Goal: Information Seeking & Learning: Learn about a topic

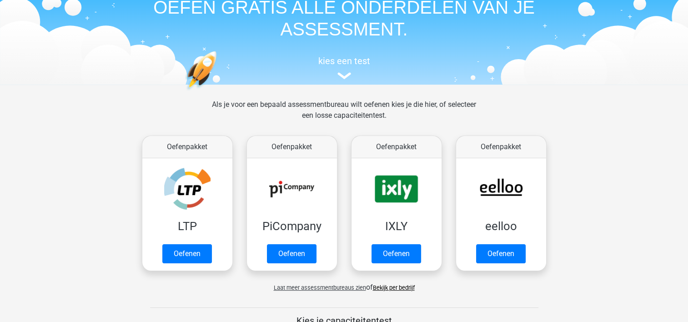
scroll to position [91, 0]
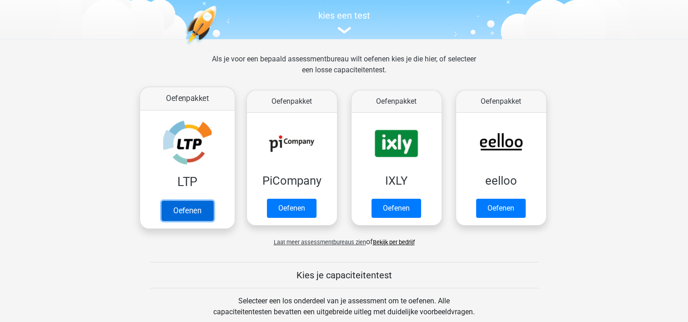
click at [186, 211] on link "Oefenen" at bounding box center [187, 211] width 52 height 20
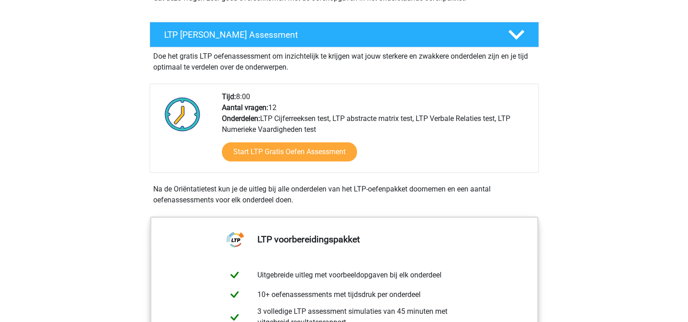
scroll to position [182, 0]
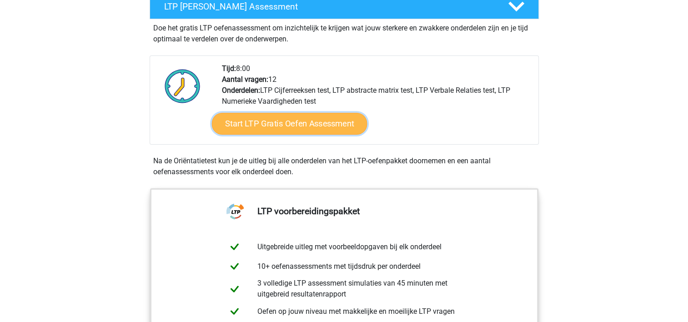
click at [291, 125] on link "Start LTP Gratis Oefen Assessment" at bounding box center [289, 124] width 156 height 22
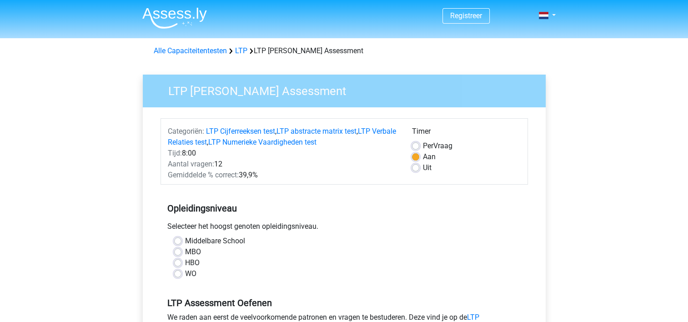
click at [185, 242] on label "Middelbare School" at bounding box center [215, 241] width 60 height 11
click at [177, 242] on input "Middelbare School" at bounding box center [177, 240] width 7 height 9
radio input "true"
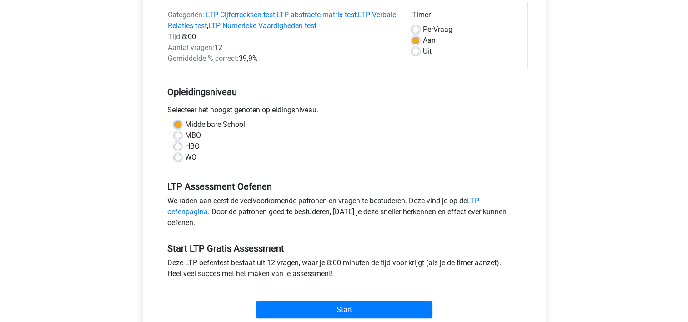
scroll to position [136, 0]
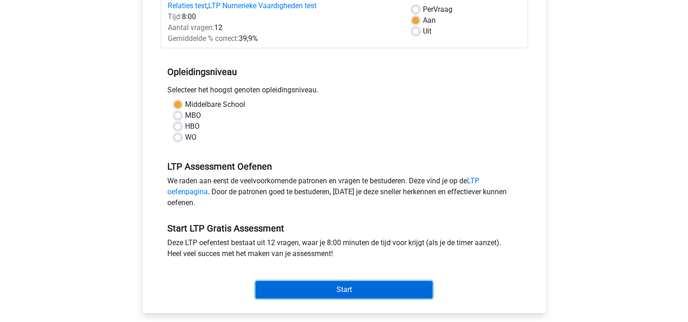
click at [343, 289] on input "Start" at bounding box center [344, 289] width 177 height 17
click at [342, 291] on input "Start" at bounding box center [344, 289] width 177 height 17
click at [340, 284] on input "Start" at bounding box center [344, 289] width 177 height 17
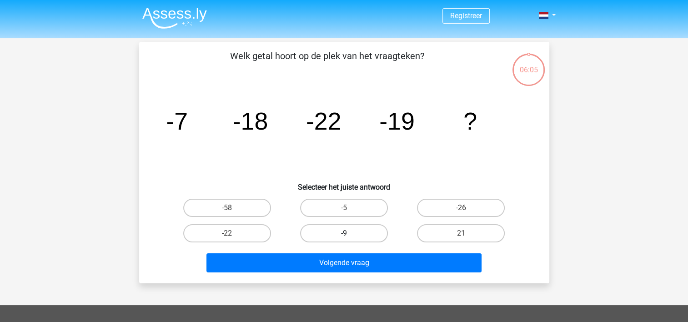
click at [337, 234] on label "-9" at bounding box center [344, 233] width 88 height 18
click at [344, 234] on input "-9" at bounding box center [347, 236] width 6 height 6
radio input "true"
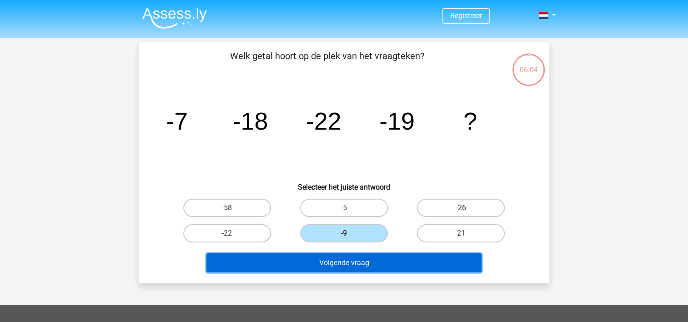
click at [355, 261] on button "Volgende vraag" at bounding box center [343, 262] width 275 height 19
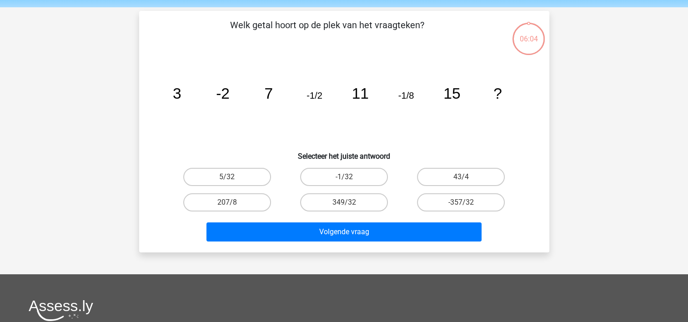
scroll to position [42, 0]
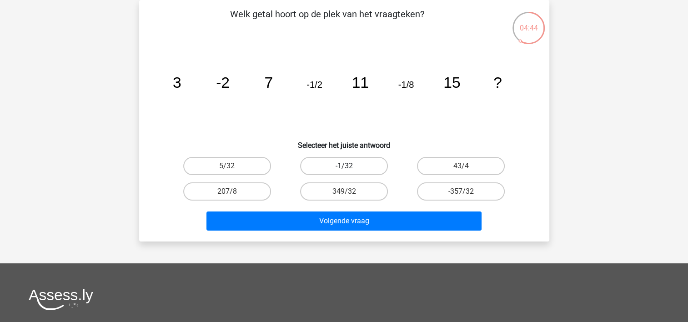
click at [351, 166] on label "-1/32" at bounding box center [344, 166] width 88 height 18
click at [350, 166] on input "-1/32" at bounding box center [347, 169] width 6 height 6
radio input "true"
click at [350, 168] on label "-1/32" at bounding box center [344, 166] width 88 height 18
click at [350, 168] on input "-1/32" at bounding box center [347, 169] width 6 height 6
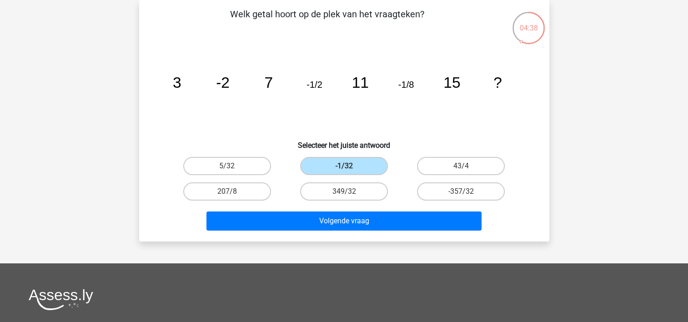
click at [276, 136] on h6 "Selecteer het juiste antwoord" at bounding box center [344, 142] width 381 height 16
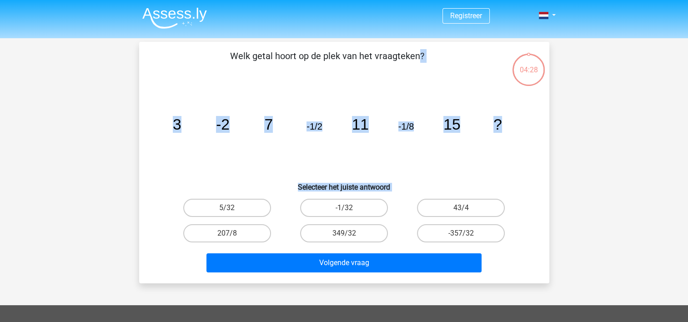
drag, startPoint x: 156, startPoint y: 51, endPoint x: 512, endPoint y: 286, distance: 425.7
click at [512, 286] on div "Registreer" at bounding box center [344, 272] width 688 height 545
drag, startPoint x: 512, startPoint y: 286, endPoint x: 502, endPoint y: 174, distance: 112.2
copy div "Welk getal hoort op de plek van het vraagteken? image/svg+xml 3 -2 7 -1/2 11 -1…"
click at [416, 164] on icon "image/svg+xml 3 -2 7 -1/2 11 -1/8 15 ?" at bounding box center [344, 130] width 367 height 92
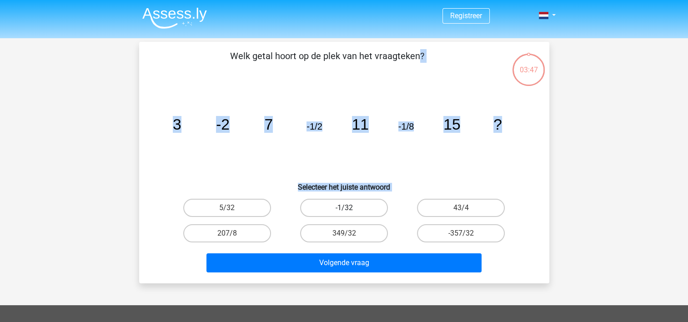
drag, startPoint x: 344, startPoint y: 207, endPoint x: 350, endPoint y: 210, distance: 6.8
click at [344, 207] on div "-1/32" at bounding box center [344, 208] width 110 height 18
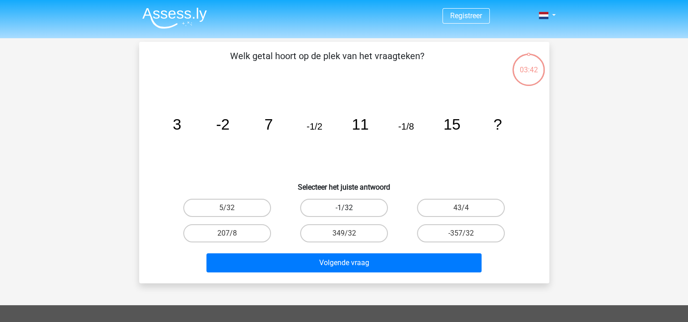
click at [342, 204] on label "-1/32" at bounding box center [344, 208] width 88 height 18
click at [344, 208] on input "-1/32" at bounding box center [347, 211] width 6 height 6
radio input "true"
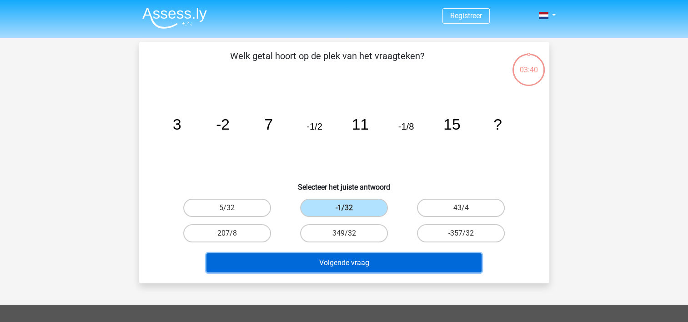
click at [354, 263] on button "Volgende vraag" at bounding box center [343, 262] width 275 height 19
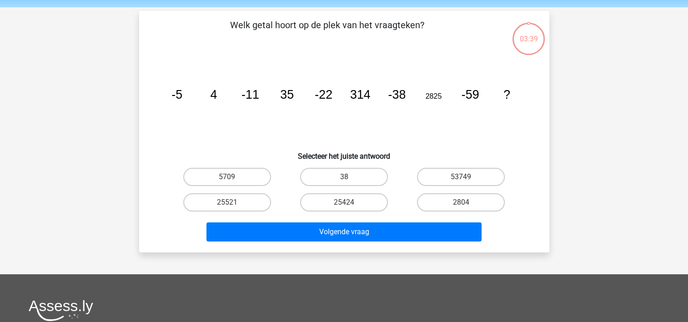
scroll to position [42, 0]
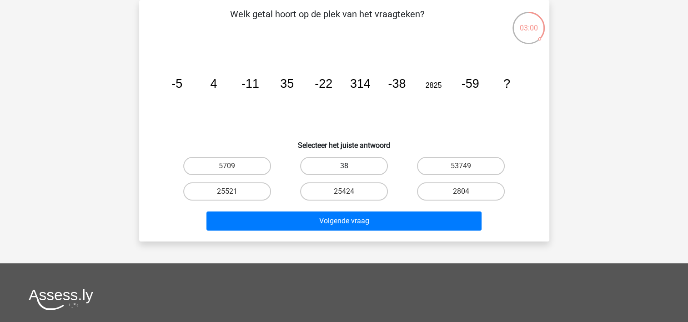
click at [350, 165] on label "38" at bounding box center [344, 166] width 88 height 18
click at [350, 166] on input "38" at bounding box center [347, 169] width 6 height 6
radio input "true"
click at [458, 186] on label "2804" at bounding box center [461, 191] width 88 height 18
click at [461, 191] on input "2804" at bounding box center [464, 194] width 6 height 6
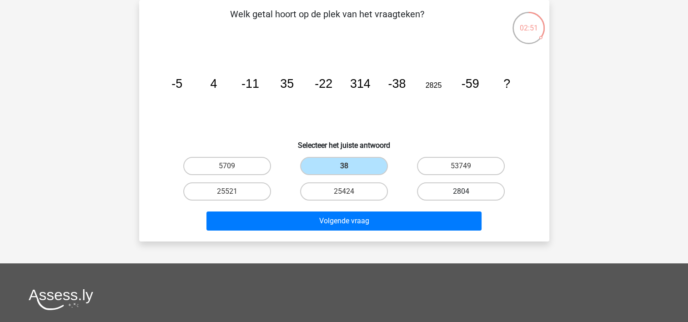
radio input "true"
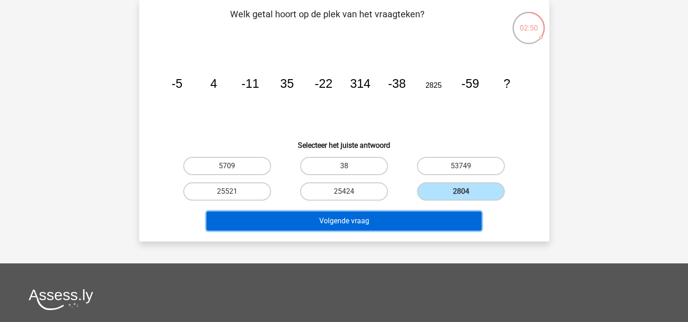
click at [335, 220] on button "Volgende vraag" at bounding box center [343, 220] width 275 height 19
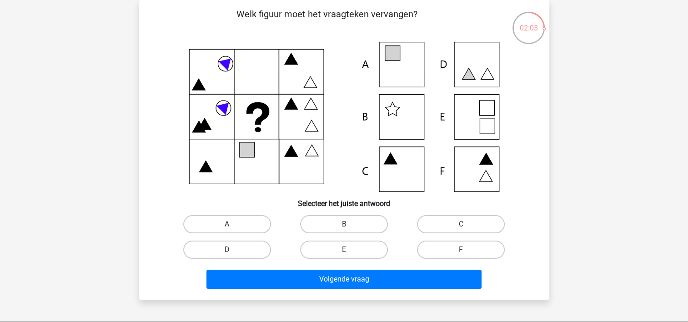
click at [221, 224] on label "A" at bounding box center [227, 224] width 88 height 18
click at [227, 224] on input "A" at bounding box center [230, 227] width 6 height 6
radio input "true"
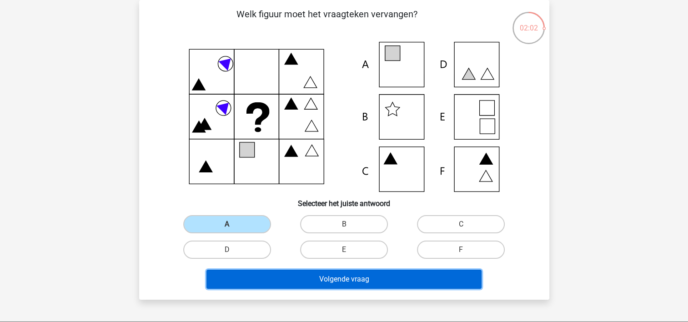
click at [345, 280] on button "Volgende vraag" at bounding box center [343, 279] width 275 height 19
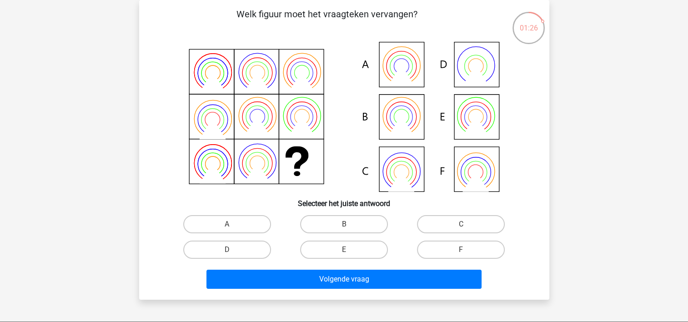
click at [349, 225] on input "B" at bounding box center [347, 227] width 6 height 6
radio input "true"
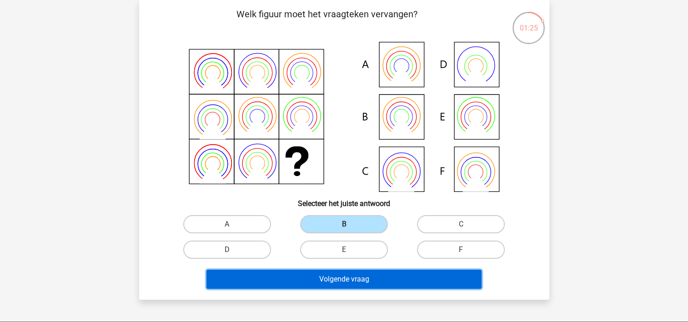
click at [346, 276] on button "Volgende vraag" at bounding box center [343, 279] width 275 height 19
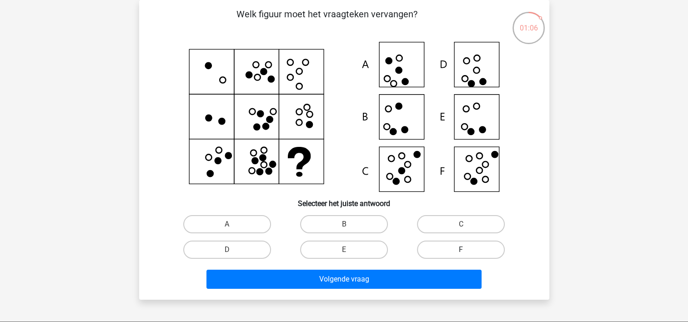
click at [454, 249] on label "F" at bounding box center [461, 250] width 88 height 18
click at [461, 250] on input "F" at bounding box center [464, 253] width 6 height 6
radio input "true"
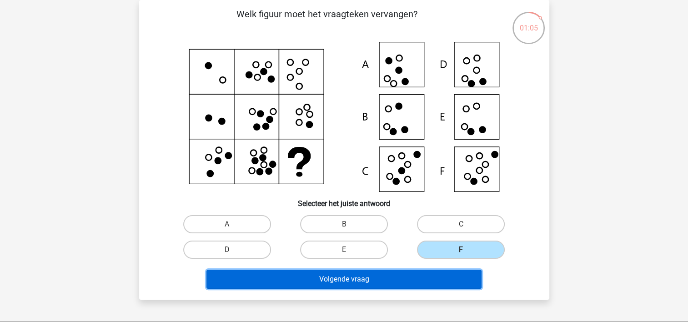
click at [347, 278] on button "Volgende vraag" at bounding box center [343, 279] width 275 height 19
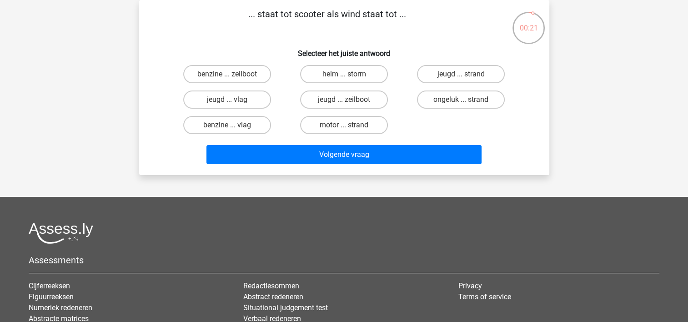
click at [344, 74] on input "helm ... storm" at bounding box center [347, 77] width 6 height 6
radio input "true"
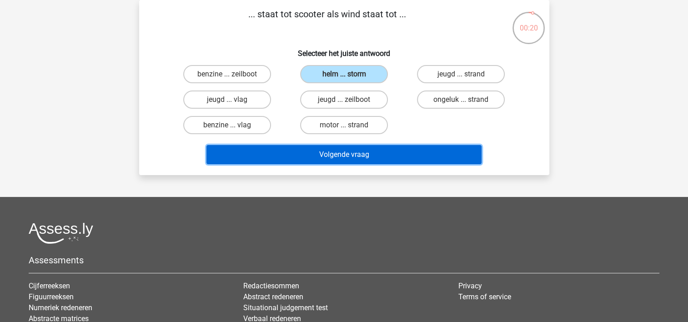
click at [338, 155] on button "Volgende vraag" at bounding box center [343, 154] width 275 height 19
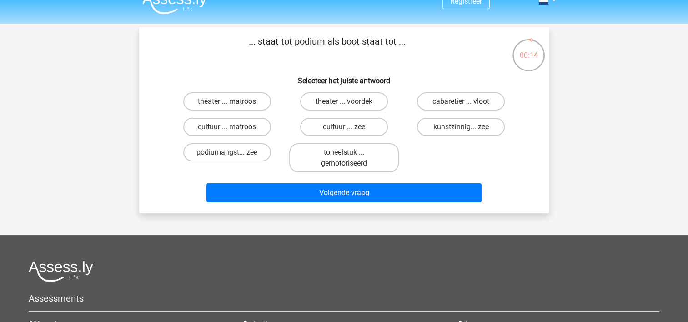
scroll to position [0, 0]
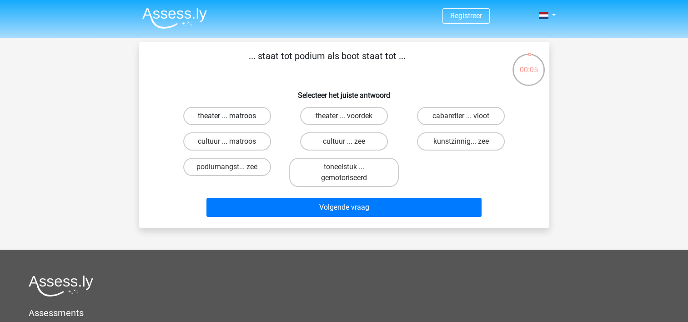
click at [240, 118] on label "theater ... matroos" at bounding box center [227, 116] width 88 height 18
click at [233, 118] on input "theater ... matroos" at bounding box center [230, 119] width 6 height 6
radio input "true"
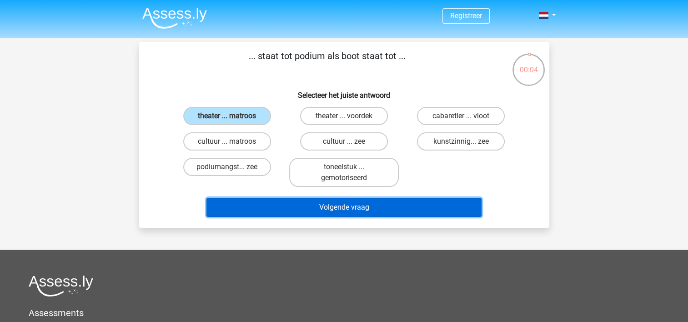
click at [348, 207] on button "Volgende vraag" at bounding box center [343, 207] width 275 height 19
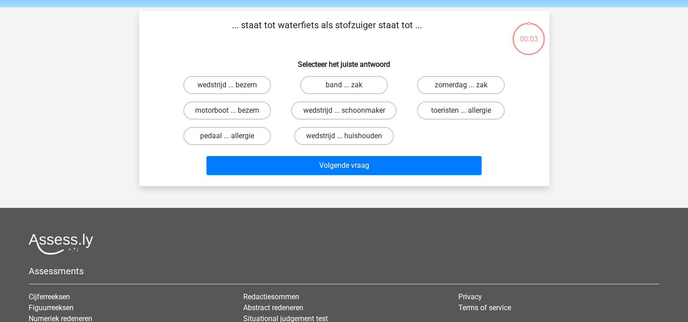
scroll to position [42, 0]
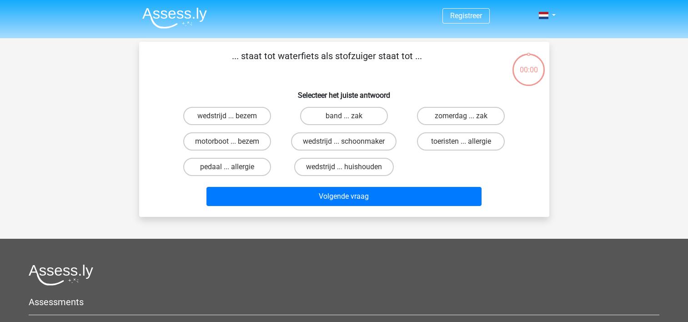
scroll to position [42, 0]
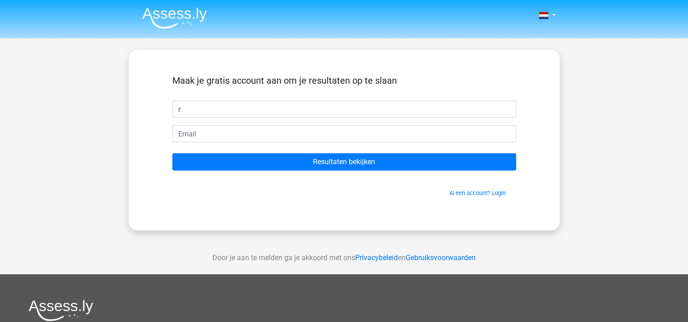
type input "[PERSON_NAME]"
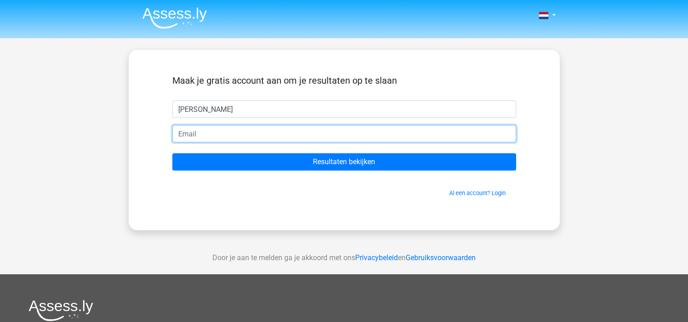
click at [221, 133] on input "email" at bounding box center [344, 133] width 344 height 17
type input "[EMAIL_ADDRESS][DOMAIN_NAME]"
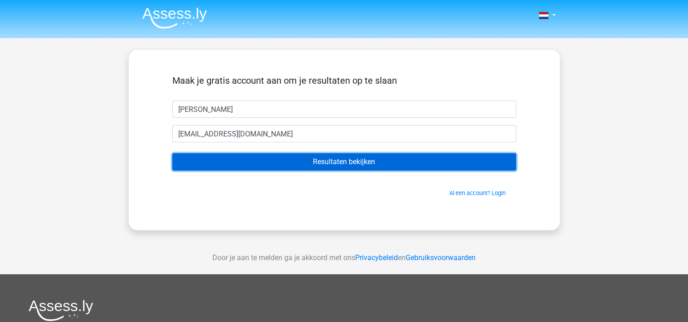
click at [347, 162] on input "Resultaten bekijken" at bounding box center [344, 161] width 344 height 17
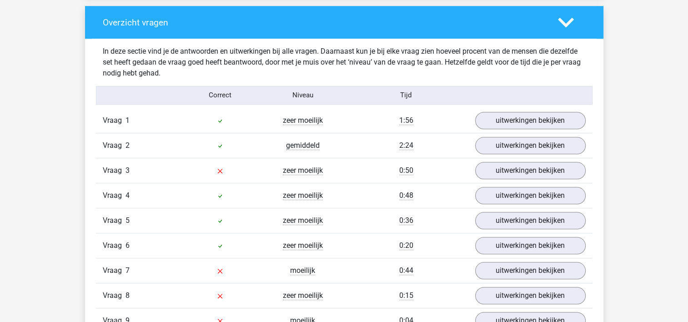
scroll to position [955, 0]
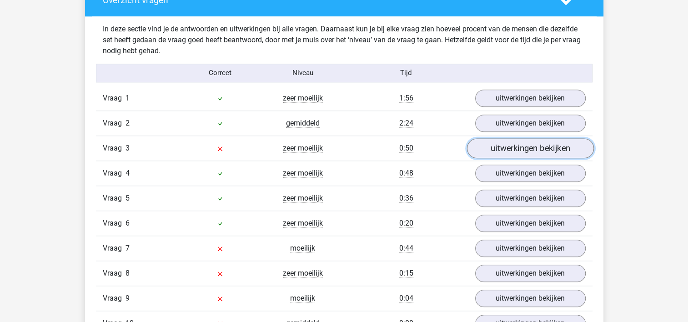
click at [533, 149] on link "uitwerkingen bekijken" at bounding box center [530, 148] width 127 height 20
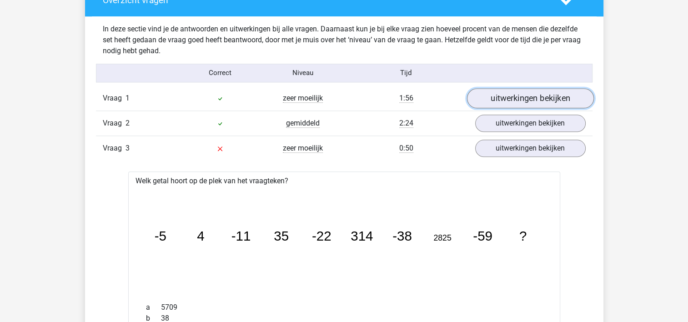
click at [511, 98] on link "uitwerkingen bekijken" at bounding box center [530, 98] width 127 height 20
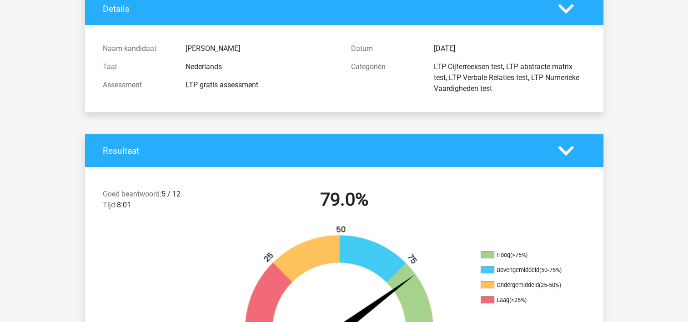
scroll to position [0, 0]
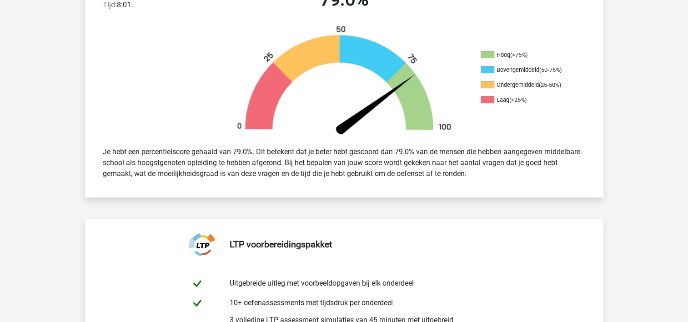
scroll to position [182, 0]
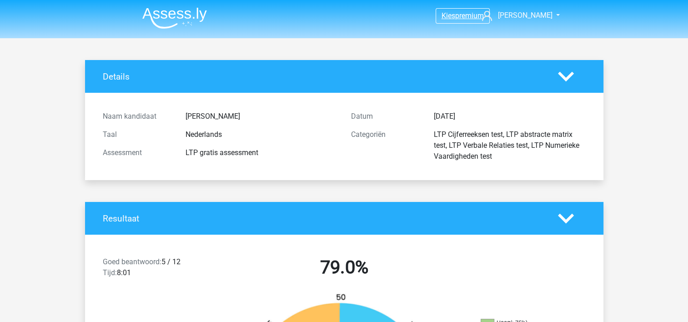
click at [467, 13] on span "premium" at bounding box center [469, 15] width 29 height 9
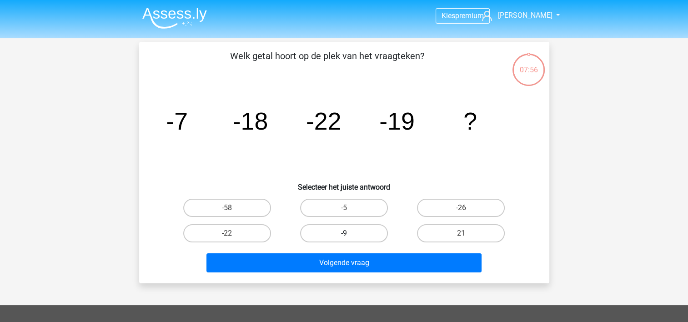
click at [336, 234] on label "-9" at bounding box center [344, 233] width 88 height 18
click at [344, 234] on input "-9" at bounding box center [347, 236] width 6 height 6
radio input "true"
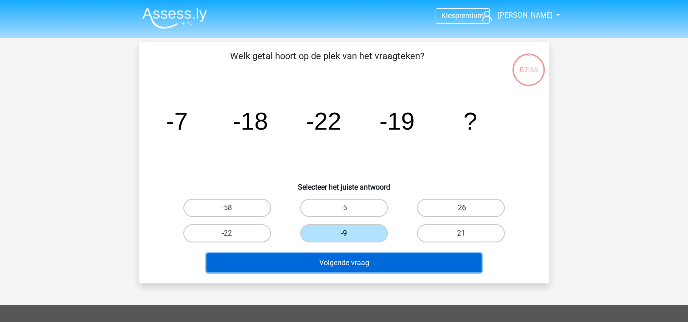
click at [352, 260] on button "Volgende vraag" at bounding box center [343, 262] width 275 height 19
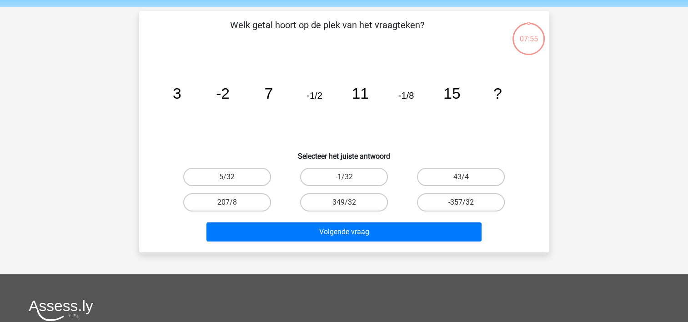
scroll to position [42, 0]
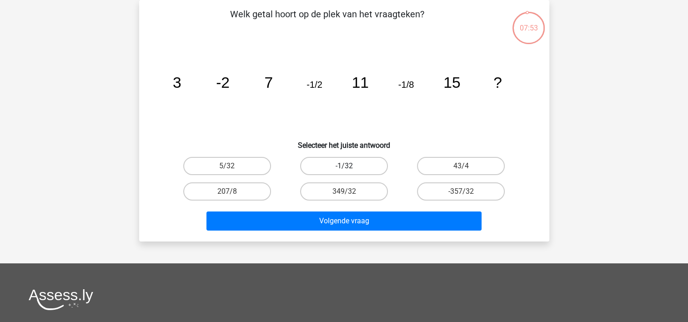
click at [347, 165] on label "-1/32" at bounding box center [344, 166] width 88 height 18
click at [347, 166] on input "-1/32" at bounding box center [347, 169] width 6 height 6
radio input "true"
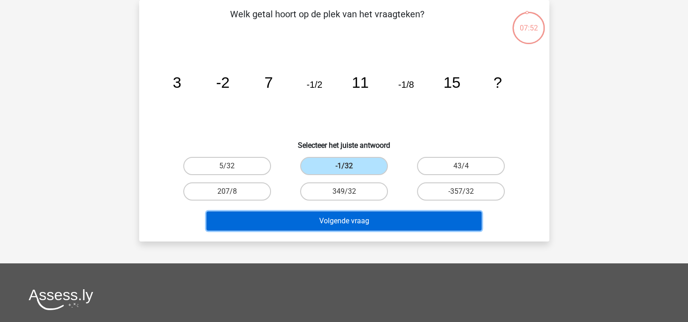
click at [352, 218] on button "Volgende vraag" at bounding box center [343, 220] width 275 height 19
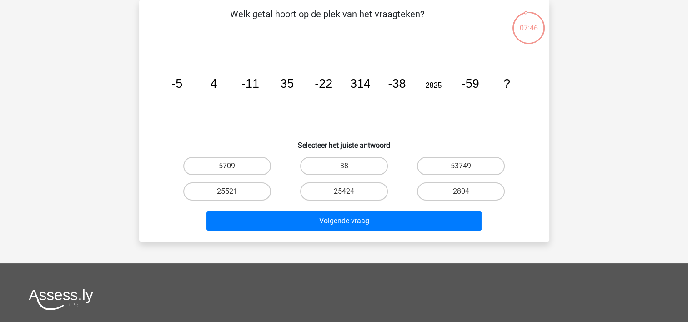
click at [345, 195] on input "25424" at bounding box center [347, 194] width 6 height 6
radio input "true"
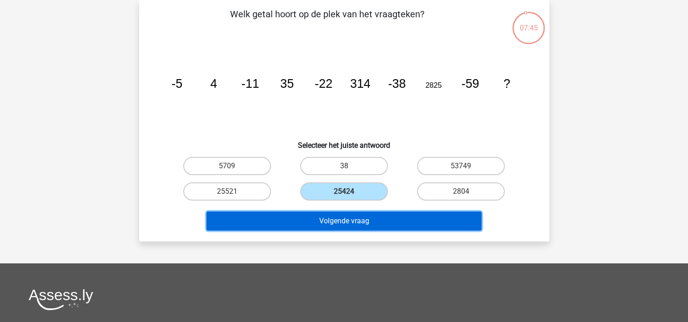
click at [348, 219] on button "Volgende vraag" at bounding box center [343, 220] width 275 height 19
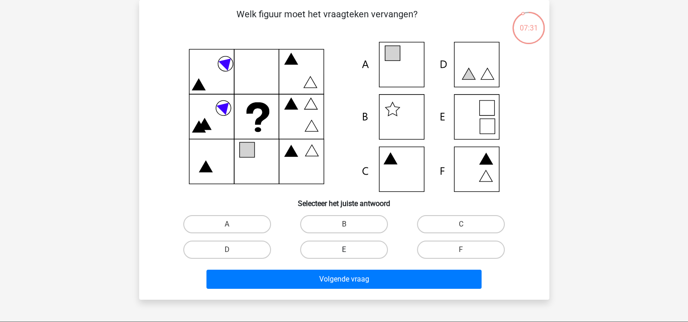
click at [352, 250] on label "E" at bounding box center [344, 250] width 88 height 18
click at [350, 250] on input "E" at bounding box center [347, 253] width 6 height 6
radio input "true"
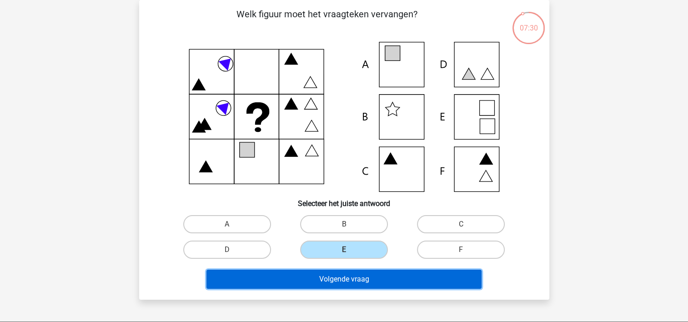
click at [357, 281] on button "Volgende vraag" at bounding box center [343, 279] width 275 height 19
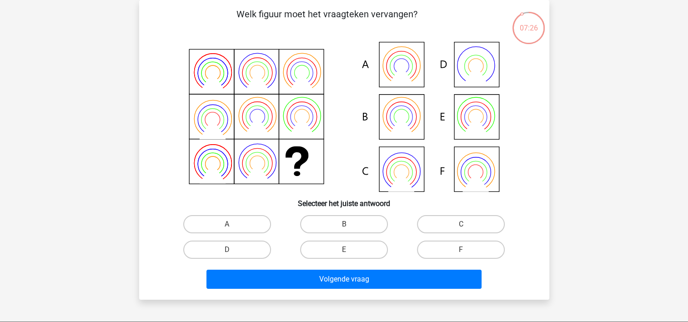
click at [346, 252] on input "E" at bounding box center [347, 253] width 6 height 6
radio input "true"
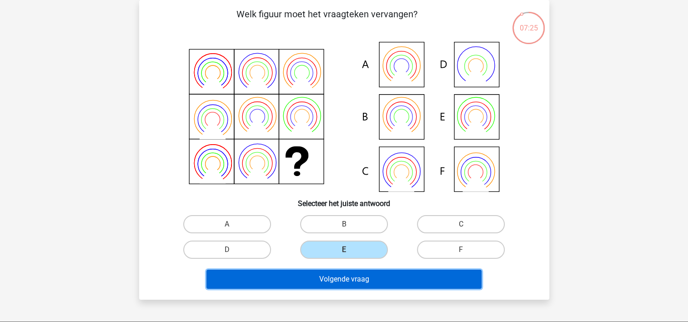
click at [347, 282] on button "Volgende vraag" at bounding box center [343, 279] width 275 height 19
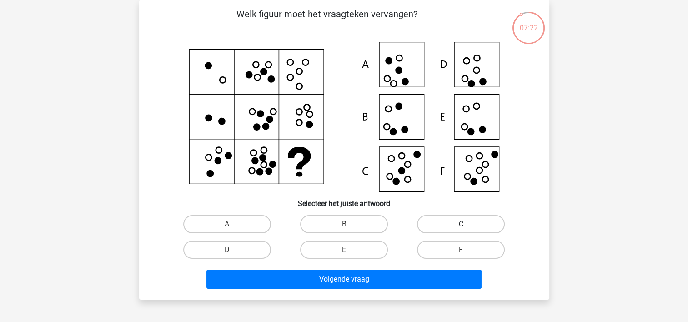
click at [469, 222] on label "C" at bounding box center [461, 224] width 88 height 18
click at [467, 224] on input "C" at bounding box center [464, 227] width 6 height 6
radio input "true"
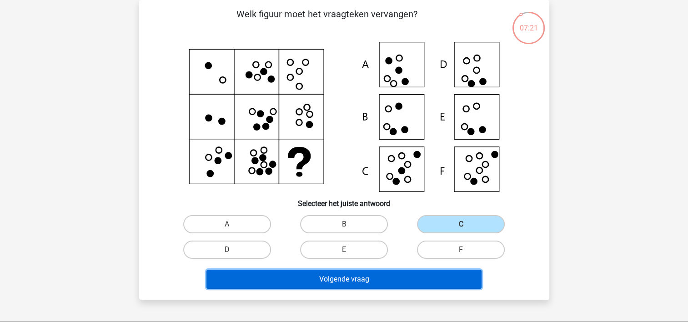
click at [347, 282] on button "Volgende vraag" at bounding box center [343, 279] width 275 height 19
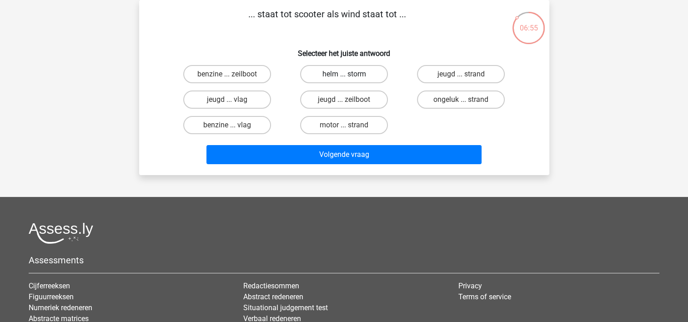
click at [335, 74] on label "helm ... storm" at bounding box center [344, 74] width 88 height 18
click at [344, 74] on input "helm ... storm" at bounding box center [347, 77] width 6 height 6
radio input "true"
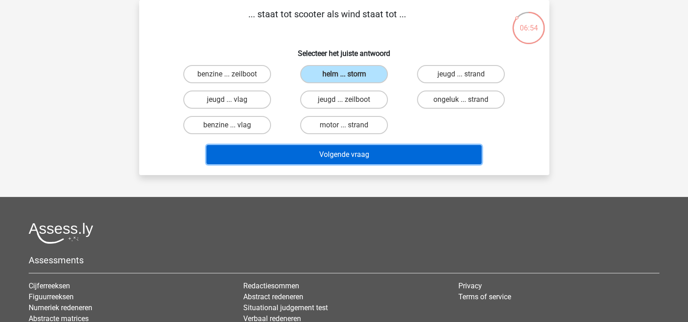
click at [347, 151] on button "Volgende vraag" at bounding box center [343, 154] width 275 height 19
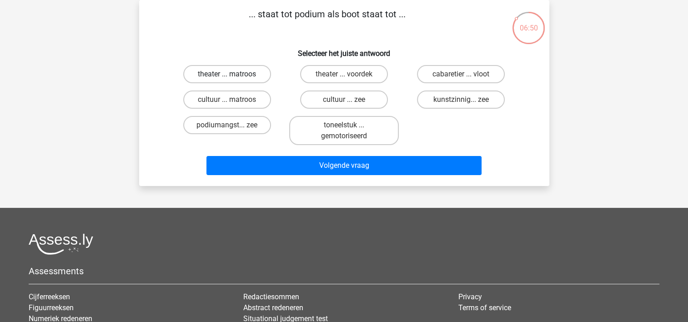
click at [234, 73] on label "theater ... matroos" at bounding box center [227, 74] width 88 height 18
click at [233, 74] on input "theater ... matroos" at bounding box center [230, 77] width 6 height 6
radio input "true"
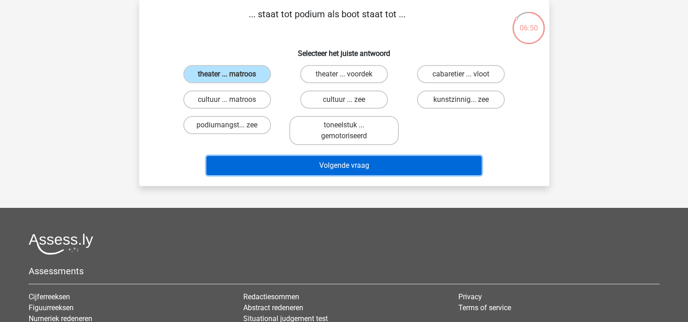
click at [355, 161] on button "Volgende vraag" at bounding box center [343, 165] width 275 height 19
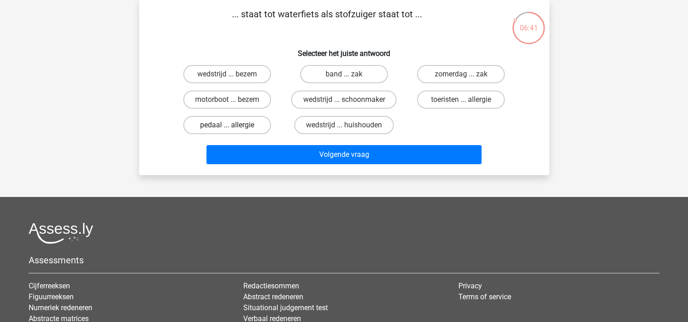
click at [244, 125] on label "pedaal ... allergie" at bounding box center [227, 125] width 88 height 18
click at [233, 125] on input "pedaal ... allergie" at bounding box center [230, 128] width 6 height 6
radio input "true"
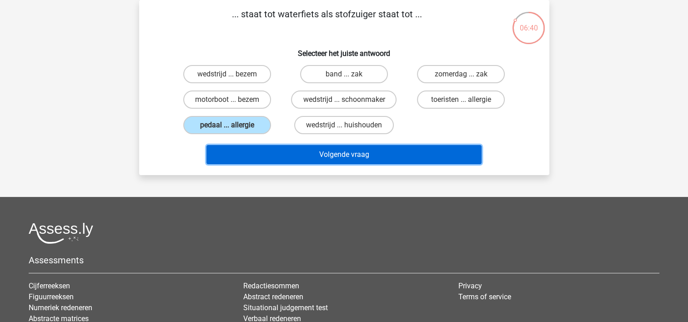
click at [353, 153] on button "Volgende vraag" at bounding box center [343, 154] width 275 height 19
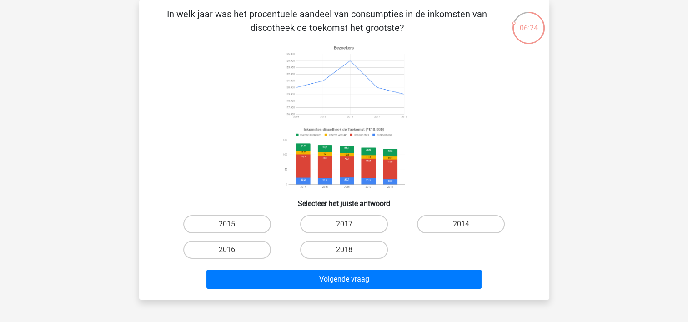
click at [228, 250] on input "2016" at bounding box center [230, 253] width 6 height 6
radio input "true"
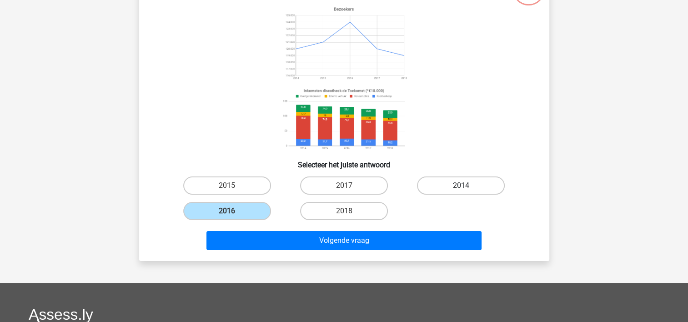
scroll to position [91, 0]
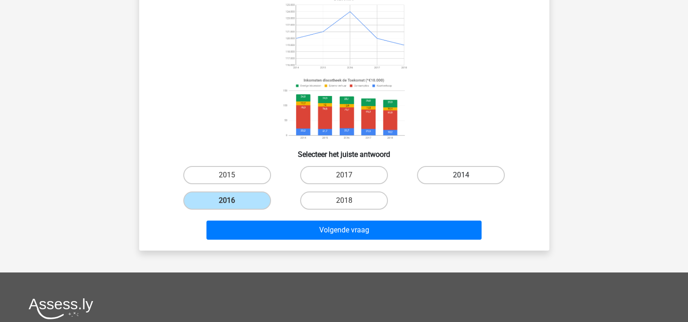
click at [468, 173] on label "2014" at bounding box center [461, 175] width 88 height 18
click at [467, 175] on input "2014" at bounding box center [464, 178] width 6 height 6
radio input "true"
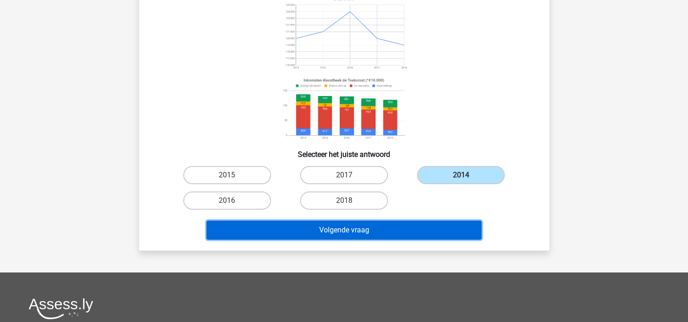
click at [347, 230] on button "Volgende vraag" at bounding box center [343, 230] width 275 height 19
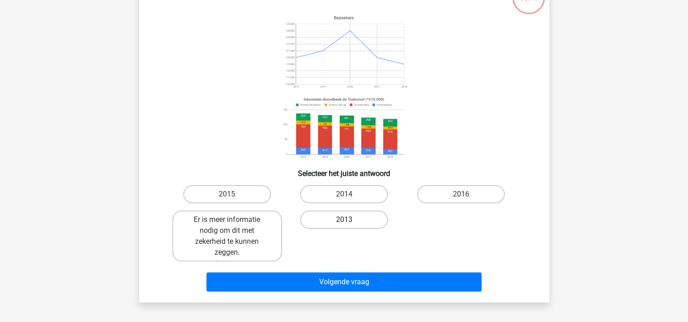
scroll to position [42, 0]
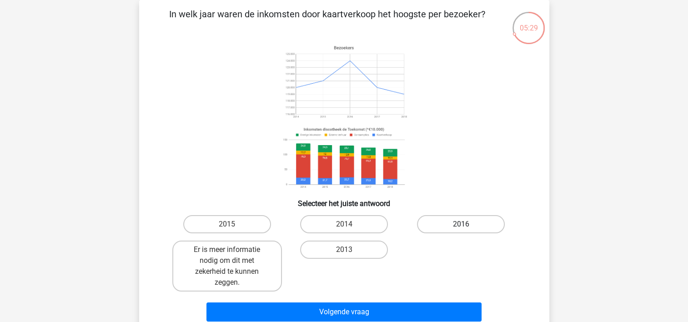
click at [457, 224] on label "2016" at bounding box center [461, 224] width 88 height 18
click at [461, 224] on input "2016" at bounding box center [464, 227] width 6 height 6
radio input "true"
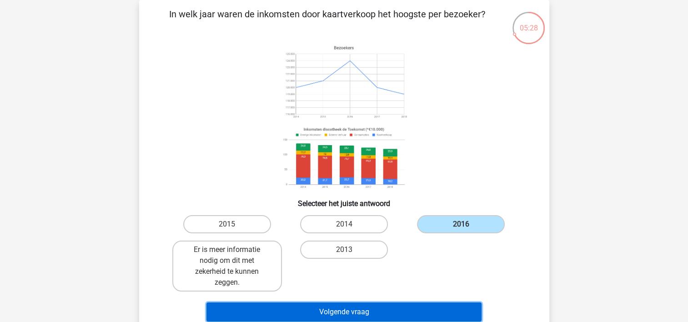
click at [341, 313] on button "Volgende vraag" at bounding box center [343, 311] width 275 height 19
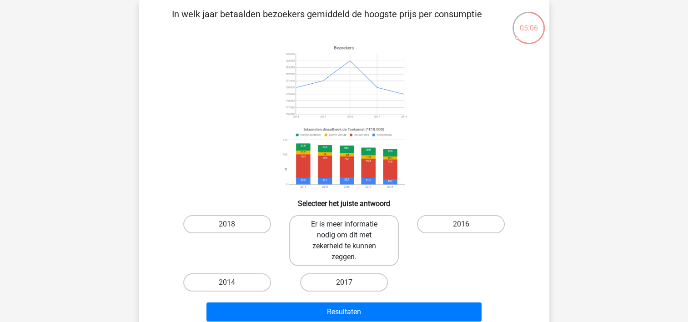
click at [370, 236] on label "Er is meer informatie nodig om dit met zekerheid te kunnen zeggen." at bounding box center [344, 240] width 110 height 51
click at [350, 230] on input "Er is meer informatie nodig om dit met zekerheid te kunnen zeggen." at bounding box center [347, 227] width 6 height 6
radio input "true"
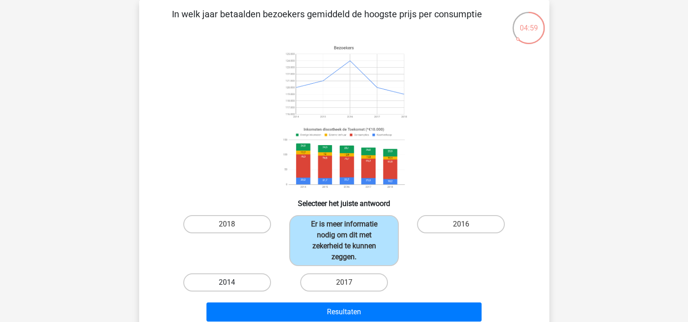
click at [240, 280] on label "2014" at bounding box center [227, 282] width 88 height 18
click at [233, 282] on input "2014" at bounding box center [230, 285] width 6 height 6
radio input "true"
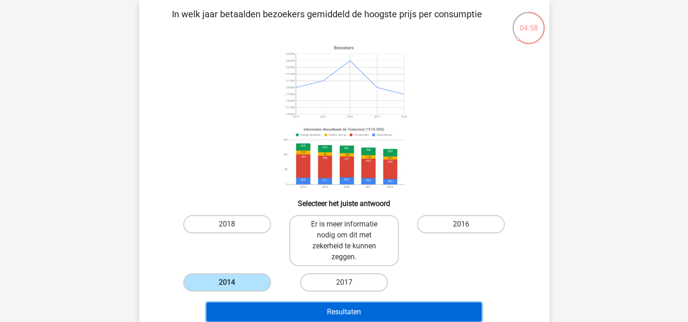
click at [360, 311] on button "Resultaten" at bounding box center [343, 311] width 275 height 19
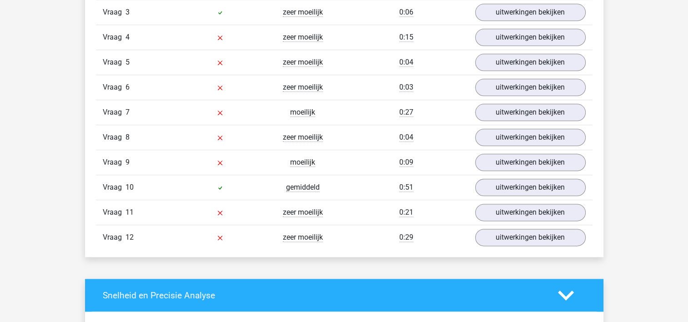
scroll to position [1091, 0]
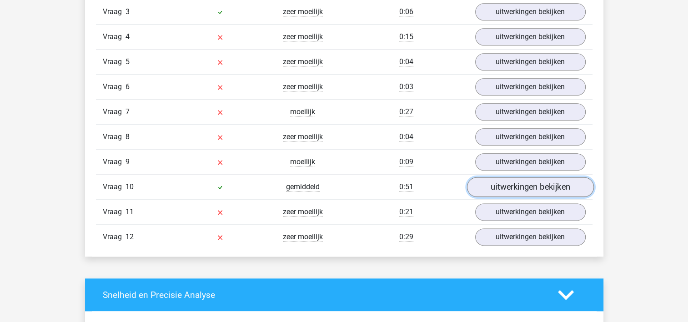
click at [537, 185] on link "uitwerkingen bekijken" at bounding box center [530, 187] width 127 height 20
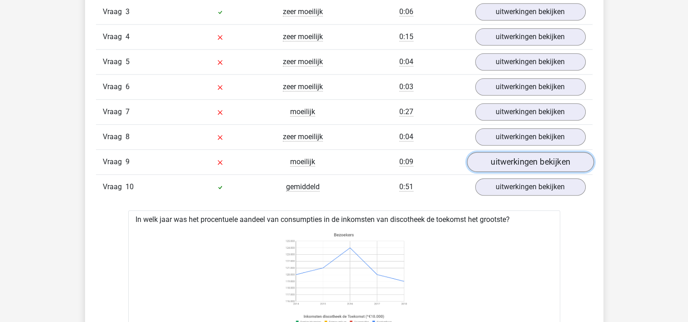
click at [529, 160] on link "uitwerkingen bekijken" at bounding box center [530, 162] width 127 height 20
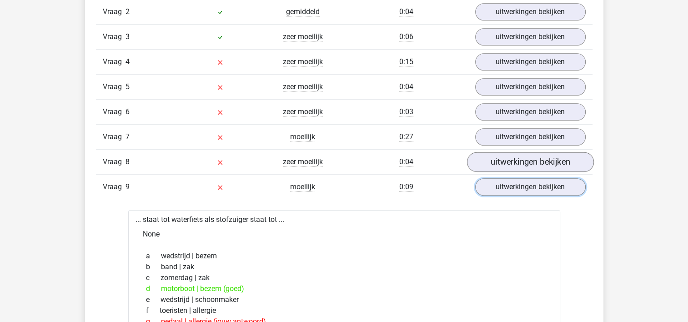
scroll to position [1046, 0]
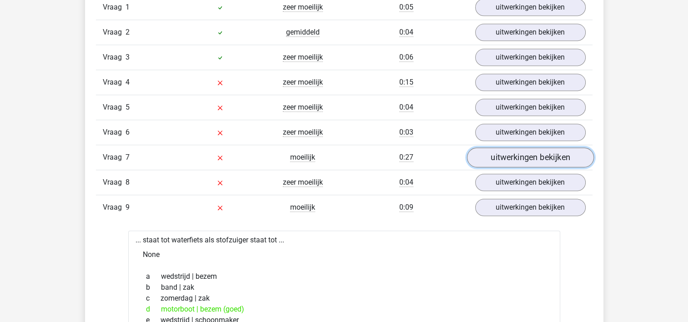
click at [524, 156] on link "uitwerkingen bekijken" at bounding box center [530, 157] width 127 height 20
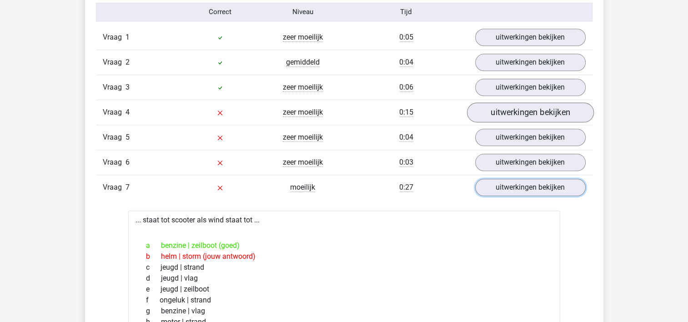
scroll to position [1000, 0]
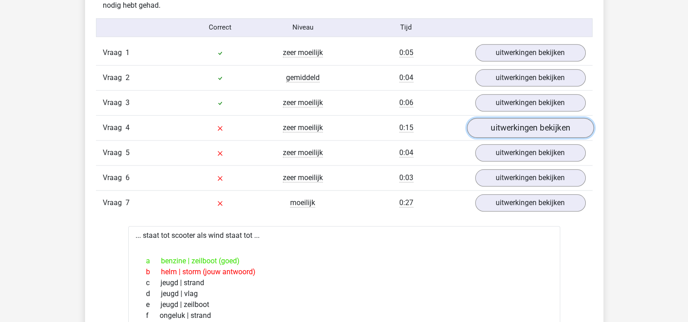
click at [531, 126] on link "uitwerkingen bekijken" at bounding box center [530, 128] width 127 height 20
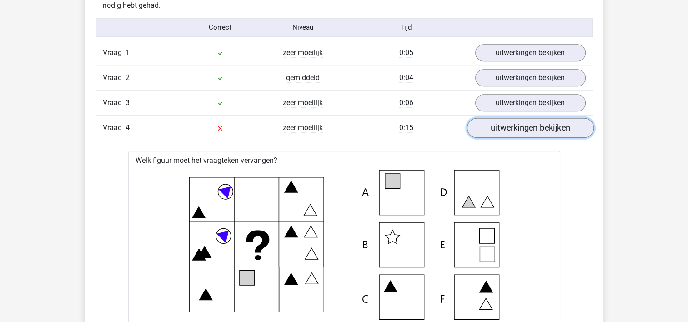
click at [525, 126] on link "uitwerkingen bekijken" at bounding box center [530, 128] width 127 height 20
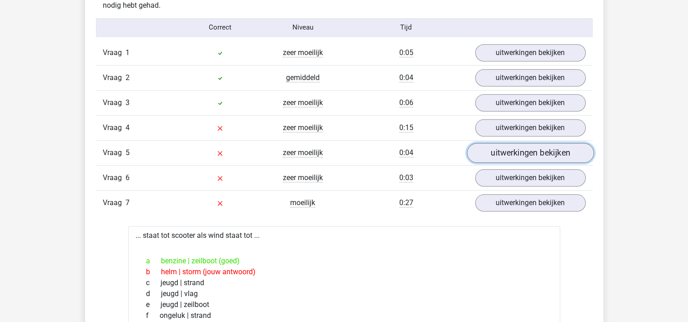
click at [523, 155] on link "uitwerkingen bekijken" at bounding box center [530, 153] width 127 height 20
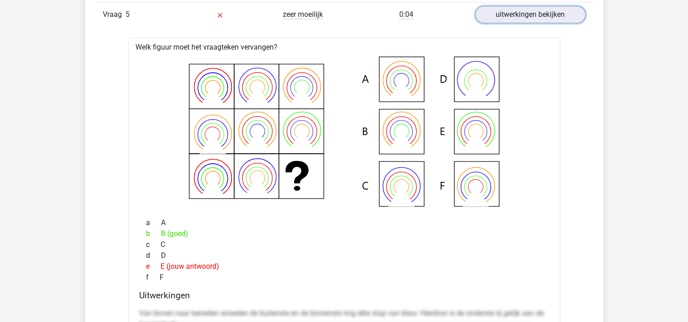
scroll to position [1137, 0]
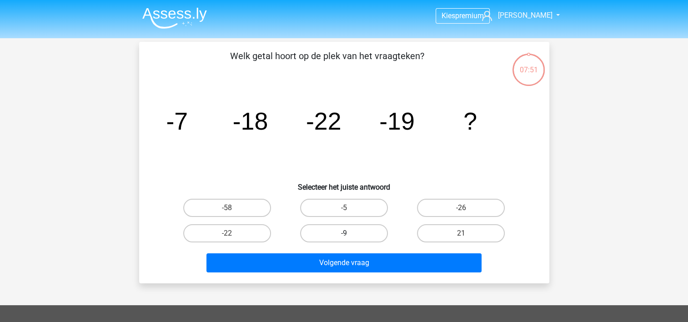
click at [341, 233] on label "-9" at bounding box center [344, 233] width 88 height 18
click at [344, 233] on input "-9" at bounding box center [347, 236] width 6 height 6
radio input "true"
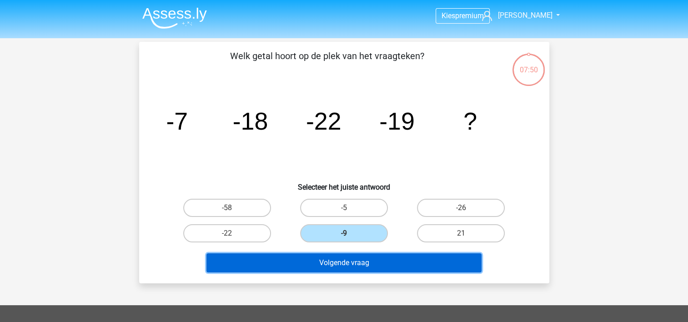
click at [347, 260] on button "Volgende vraag" at bounding box center [343, 262] width 275 height 19
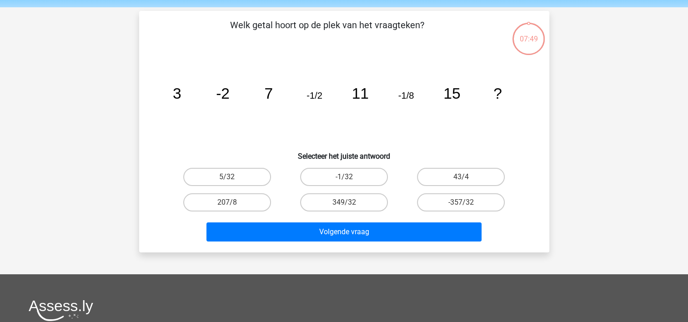
scroll to position [42, 0]
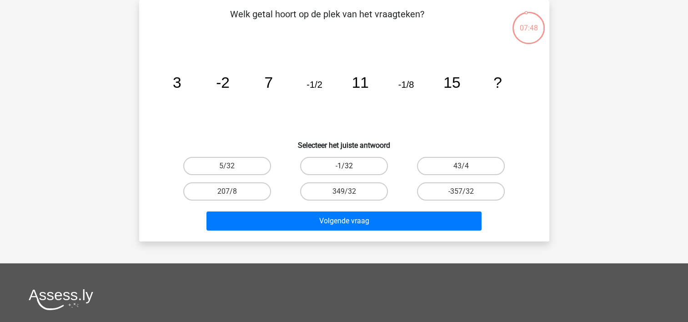
click at [337, 166] on label "-1/32" at bounding box center [344, 166] width 88 height 18
click at [344, 166] on input "-1/32" at bounding box center [347, 169] width 6 height 6
radio input "true"
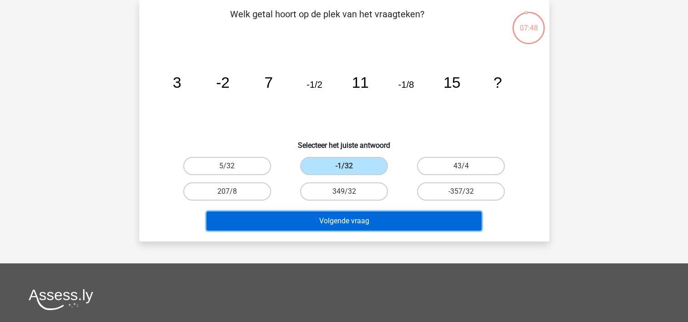
click at [342, 219] on button "Volgende vraag" at bounding box center [343, 220] width 275 height 19
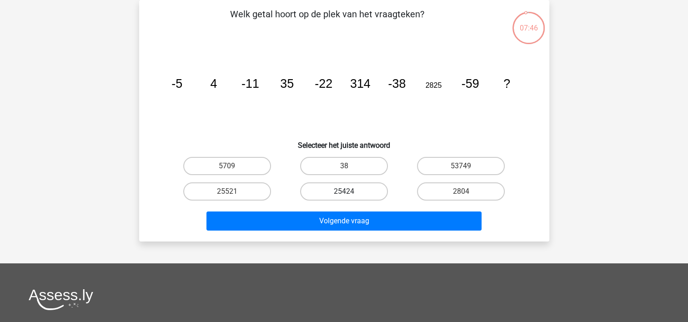
click at [341, 190] on label "25424" at bounding box center [344, 191] width 88 height 18
click at [344, 191] on input "25424" at bounding box center [347, 194] width 6 height 6
radio input "true"
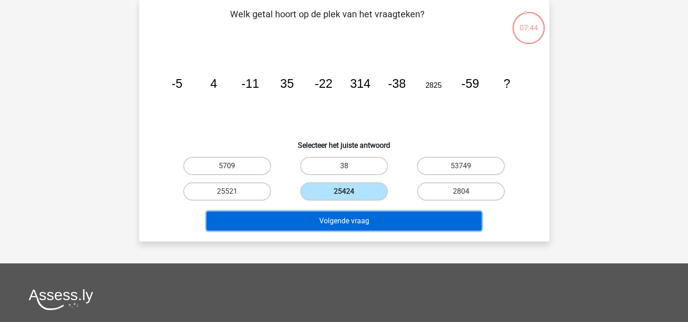
click at [344, 219] on button "Volgende vraag" at bounding box center [343, 220] width 275 height 19
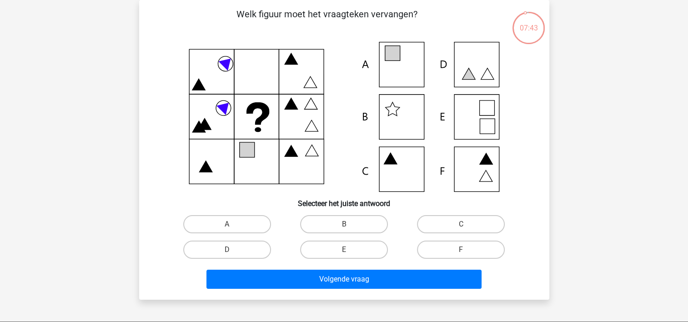
click at [400, 62] on icon at bounding box center [344, 117] width 367 height 150
click at [242, 227] on label "A" at bounding box center [227, 224] width 88 height 18
click at [233, 227] on input "A" at bounding box center [230, 227] width 6 height 6
radio input "true"
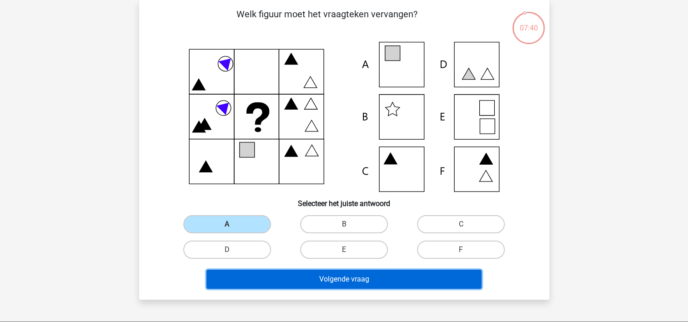
click at [347, 283] on button "Volgende vraag" at bounding box center [343, 279] width 275 height 19
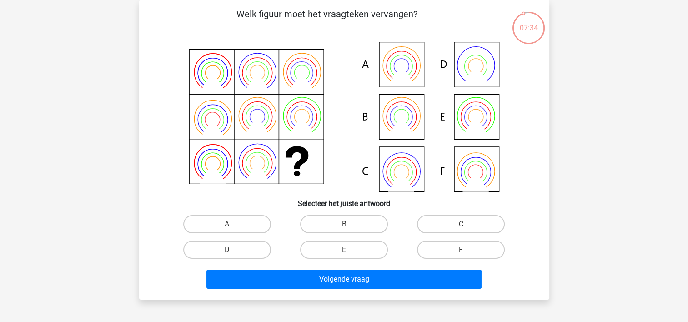
click at [393, 108] on icon at bounding box center [344, 117] width 367 height 150
click at [342, 221] on label "B" at bounding box center [344, 224] width 88 height 18
click at [344, 224] on input "B" at bounding box center [347, 227] width 6 height 6
radio input "true"
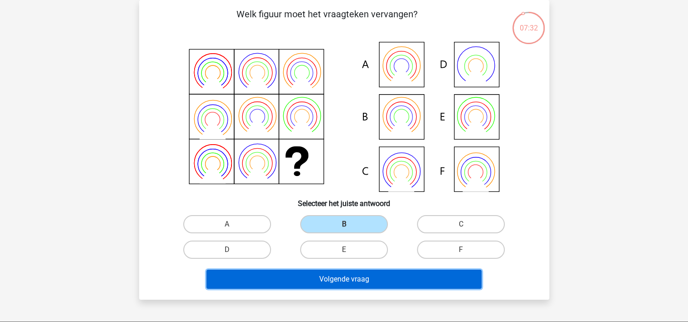
click at [347, 276] on button "Volgende vraag" at bounding box center [343, 279] width 275 height 19
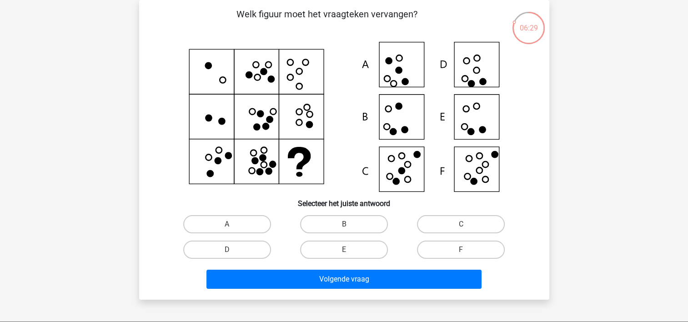
click at [464, 250] on input "F" at bounding box center [464, 253] width 6 height 6
radio input "true"
click at [342, 248] on label "E" at bounding box center [344, 250] width 88 height 18
click at [344, 250] on input "E" at bounding box center [347, 253] width 6 height 6
radio input "true"
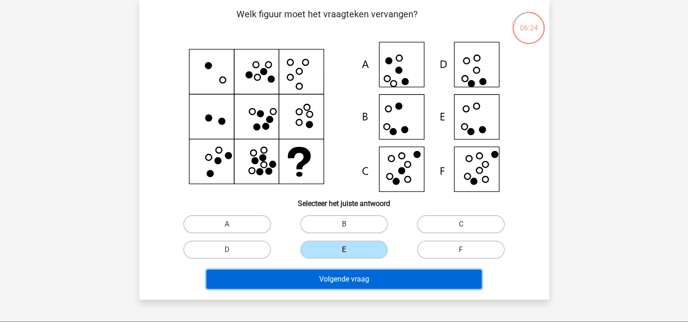
click at [344, 276] on button "Volgende vraag" at bounding box center [343, 279] width 275 height 19
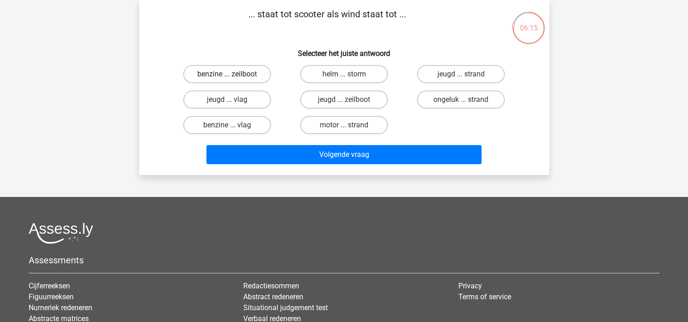
click at [222, 73] on label "benzine ... zeilboot" at bounding box center [227, 74] width 88 height 18
click at [227, 74] on input "benzine ... zeilboot" at bounding box center [230, 77] width 6 height 6
radio input "true"
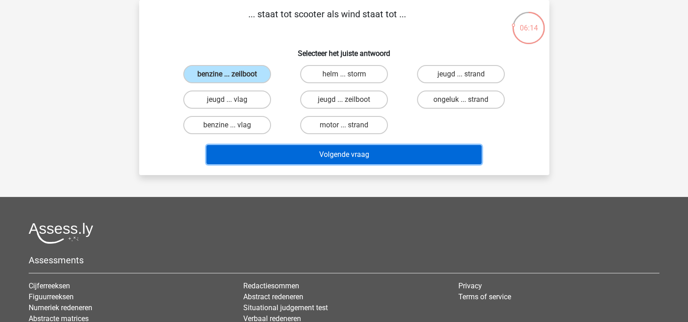
click at [351, 151] on button "Volgende vraag" at bounding box center [343, 154] width 275 height 19
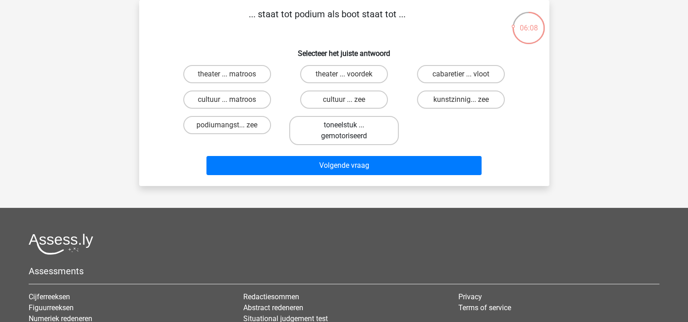
click at [353, 131] on label "toneelstuk ... gemotoriseerd" at bounding box center [344, 130] width 110 height 29
click at [350, 131] on input "toneelstuk ... gemotoriseerd" at bounding box center [347, 128] width 6 height 6
radio input "true"
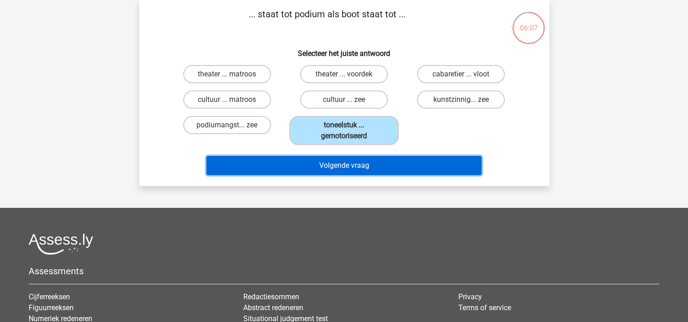
click at [353, 164] on button "Volgende vraag" at bounding box center [343, 165] width 275 height 19
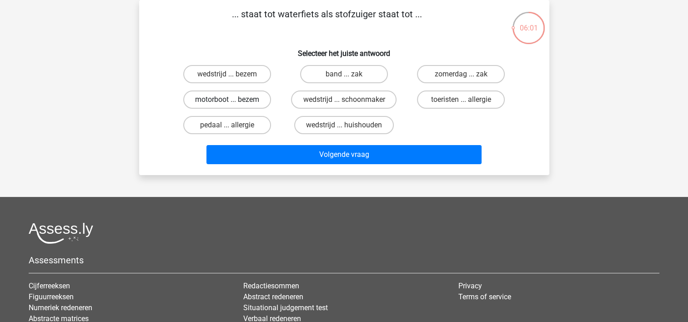
click at [217, 95] on label "motorboot ... bezem" at bounding box center [227, 99] width 88 height 18
click at [227, 100] on input "motorboot ... bezem" at bounding box center [230, 103] width 6 height 6
radio input "true"
drag, startPoint x: 219, startPoint y: 71, endPoint x: 231, endPoint y: 79, distance: 13.7
click at [220, 70] on label "wedstrijd ... bezem" at bounding box center [227, 74] width 88 height 18
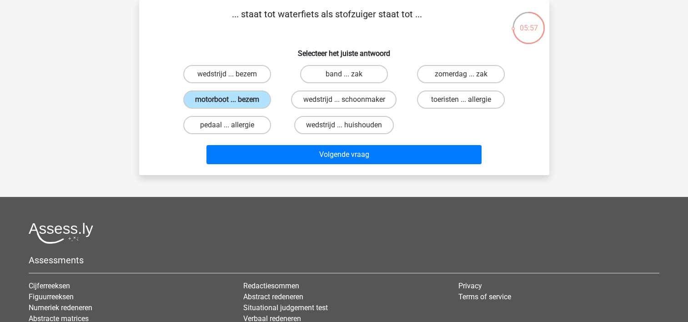
click at [227, 74] on input "wedstrijd ... bezem" at bounding box center [230, 77] width 6 height 6
radio input "true"
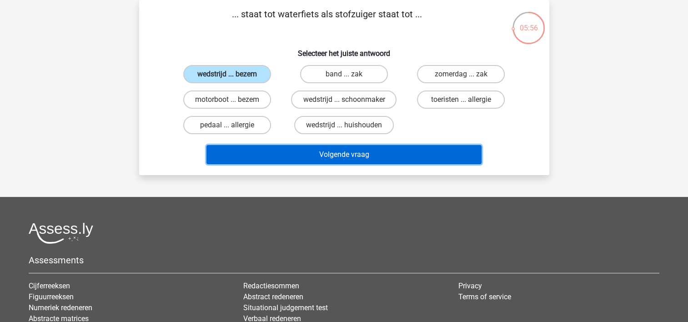
click at [350, 155] on button "Volgende vraag" at bounding box center [343, 154] width 275 height 19
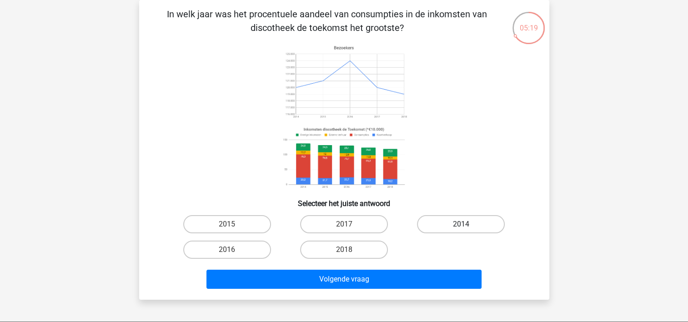
click at [467, 226] on label "2014" at bounding box center [461, 224] width 88 height 18
click at [467, 226] on input "2014" at bounding box center [464, 227] width 6 height 6
radio input "true"
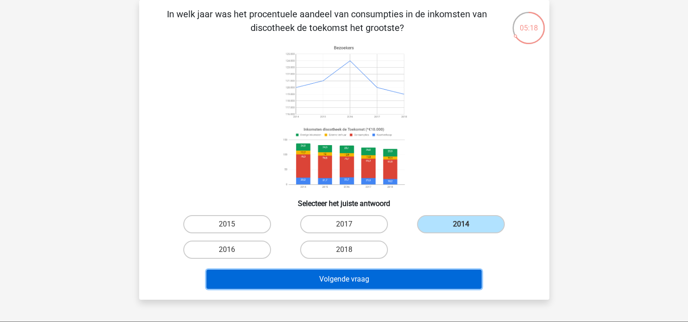
click at [357, 281] on button "Volgende vraag" at bounding box center [343, 279] width 275 height 19
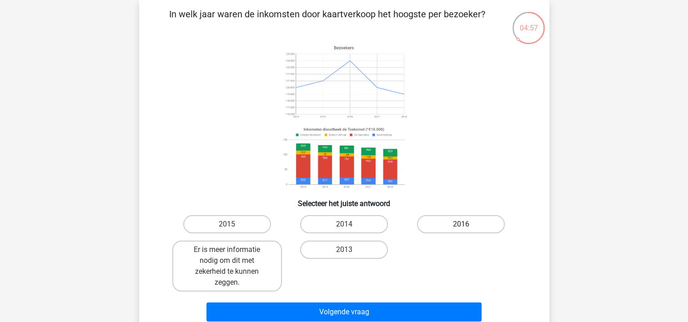
click at [463, 220] on label "2016" at bounding box center [461, 224] width 88 height 18
click at [463, 224] on input "2016" at bounding box center [464, 227] width 6 height 6
radio input "true"
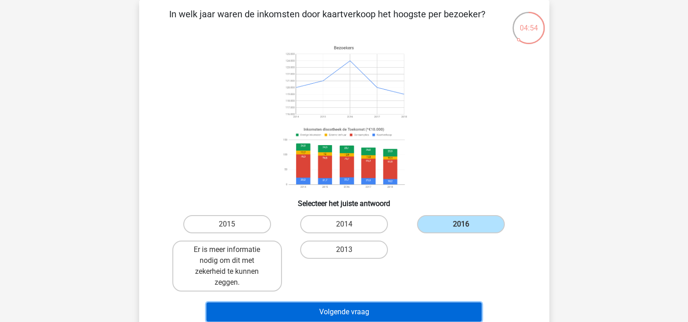
click at [360, 310] on button "Volgende vraag" at bounding box center [343, 311] width 275 height 19
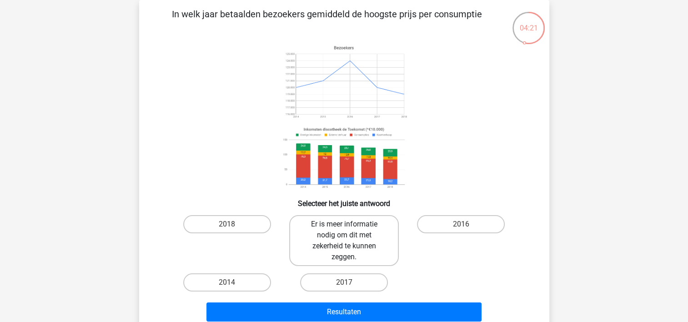
click at [346, 242] on label "Er is meer informatie nodig om dit met zekerheid te kunnen zeggen." at bounding box center [344, 240] width 110 height 51
click at [346, 230] on input "Er is meer informatie nodig om dit met zekerheid te kunnen zeggen." at bounding box center [347, 227] width 6 height 6
radio input "true"
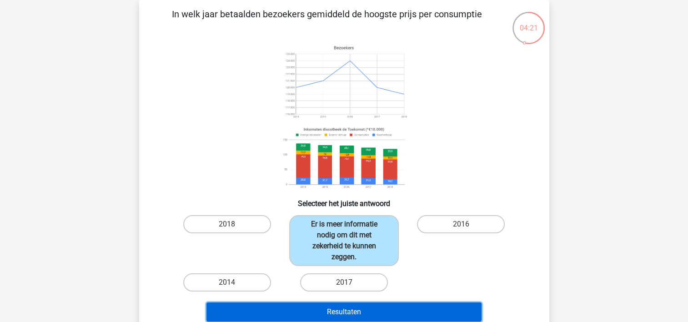
click at [350, 311] on button "Resultaten" at bounding box center [343, 311] width 275 height 19
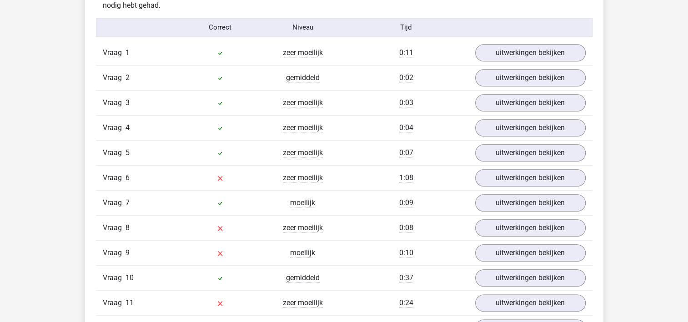
scroll to position [1046, 0]
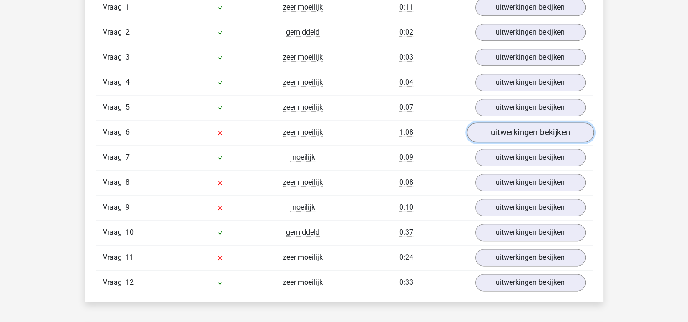
click at [522, 132] on link "uitwerkingen bekijken" at bounding box center [530, 132] width 127 height 20
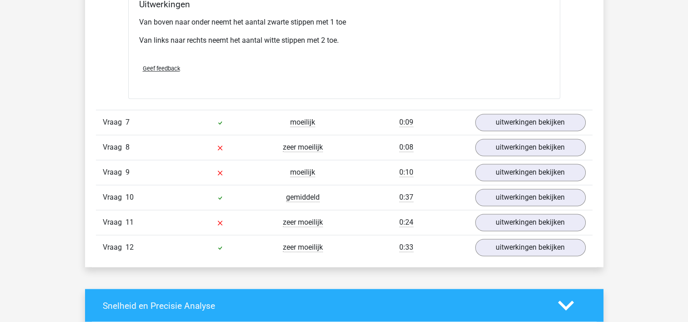
scroll to position [1455, 0]
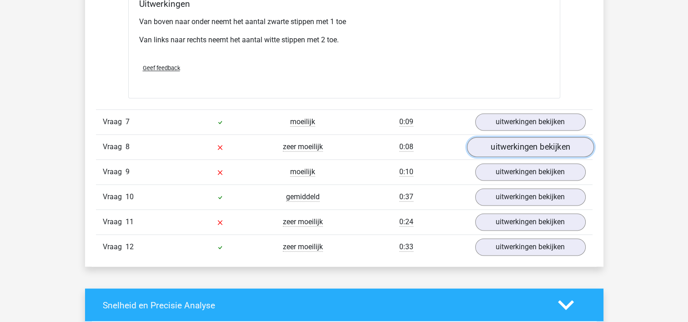
click at [522, 148] on link "uitwerkingen bekijken" at bounding box center [530, 147] width 127 height 20
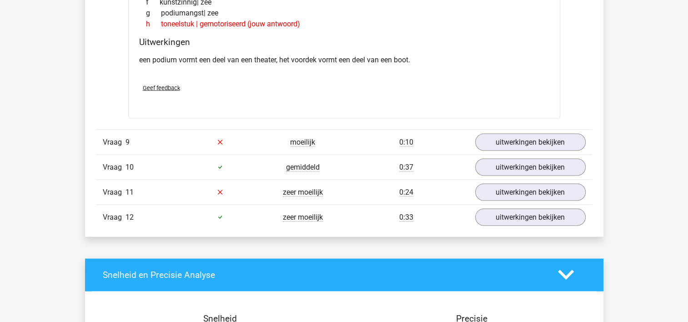
scroll to position [1728, 0]
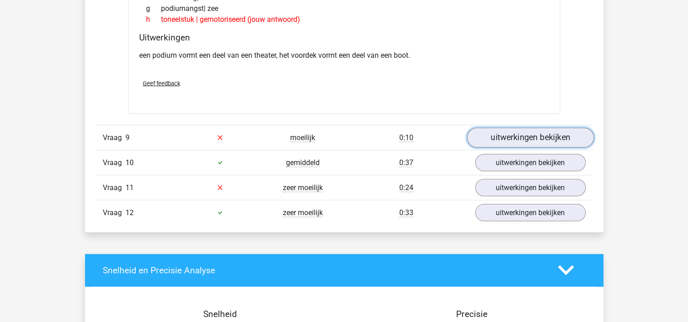
click at [523, 136] on link "uitwerkingen bekijken" at bounding box center [530, 138] width 127 height 20
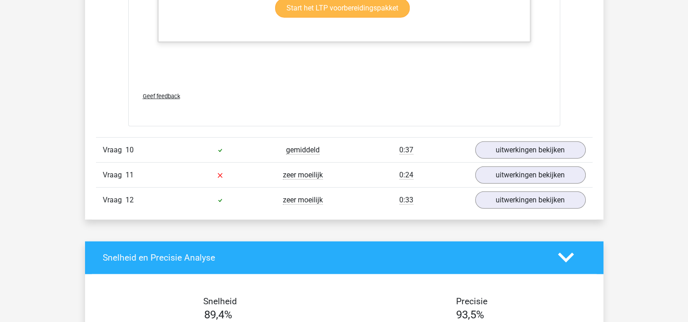
scroll to position [2228, 0]
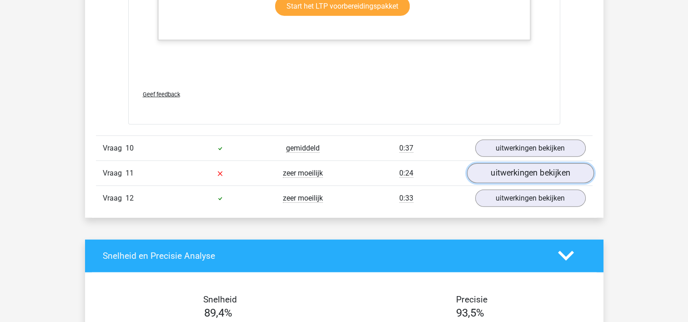
click at [537, 173] on link "uitwerkingen bekijken" at bounding box center [530, 173] width 127 height 20
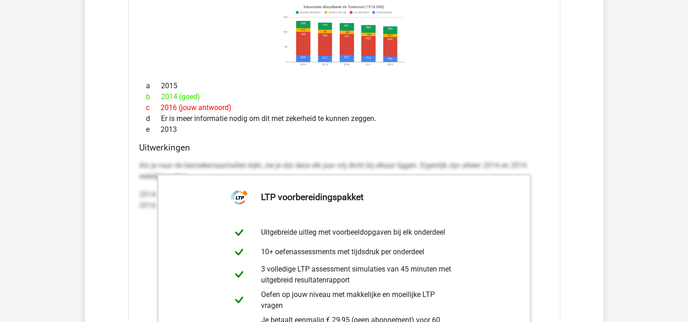
scroll to position [2501, 0]
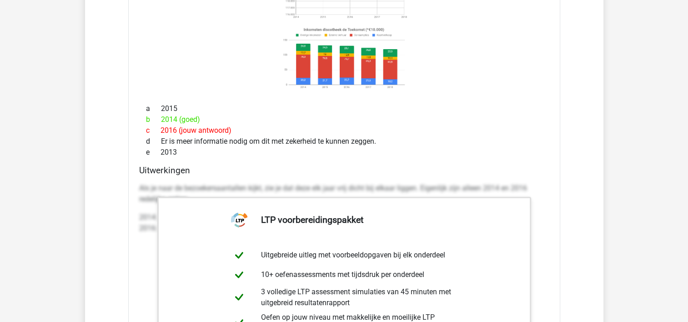
click at [495, 157] on div "In welk jaar waren de inkomsten door kaartverkoop het hoogste per bezoeker? a 2…" at bounding box center [344, 209] width 432 height 570
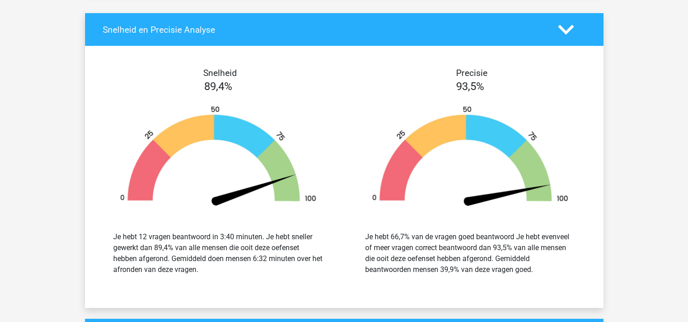
scroll to position [3045, 0]
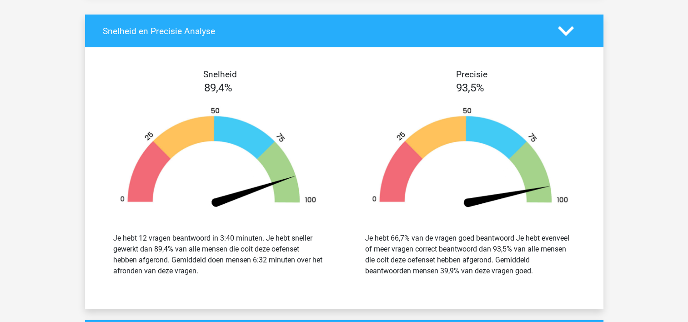
click at [537, 156] on img at bounding box center [470, 159] width 225 height 104
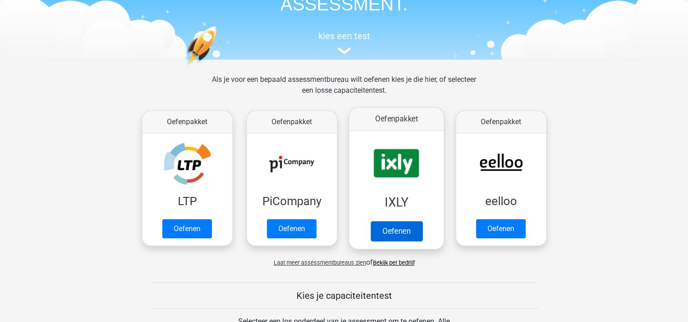
scroll to position [91, 0]
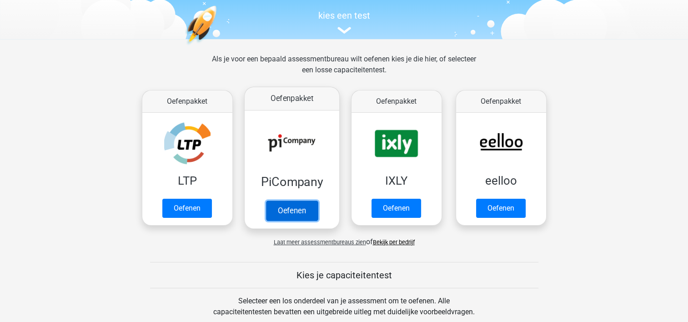
click at [294, 209] on link "Oefenen" at bounding box center [292, 211] width 52 height 20
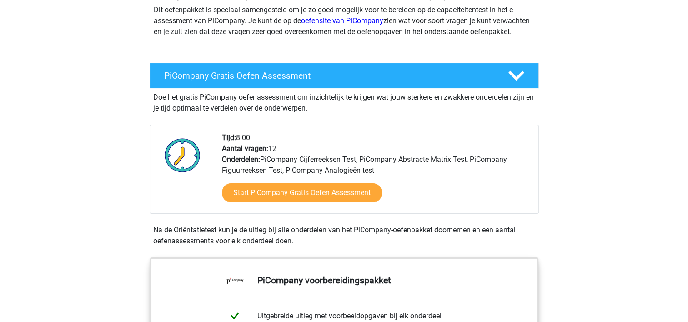
scroll to position [136, 0]
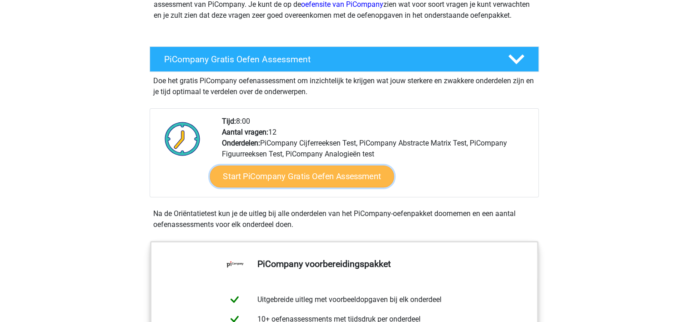
click at [295, 187] on link "Start PiCompany Gratis Oefen Assessment" at bounding box center [302, 177] width 184 height 22
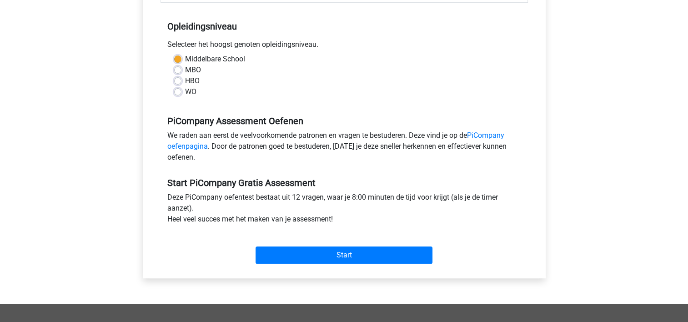
scroll to position [227, 0]
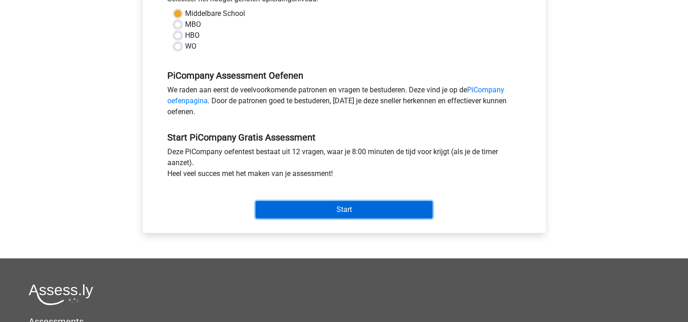
click at [342, 218] on input "Start" at bounding box center [344, 209] width 177 height 17
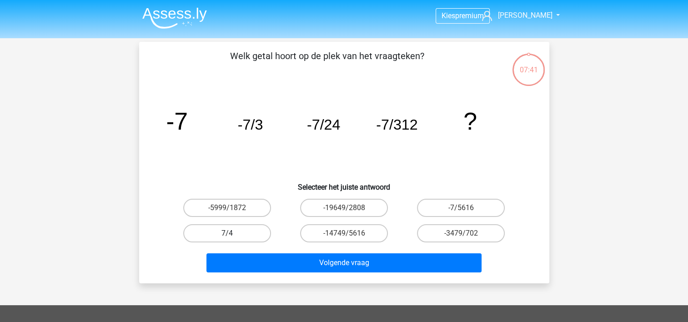
click at [253, 231] on label "7/4" at bounding box center [227, 233] width 88 height 18
click at [233, 233] on input "7/4" at bounding box center [230, 236] width 6 height 6
radio input "true"
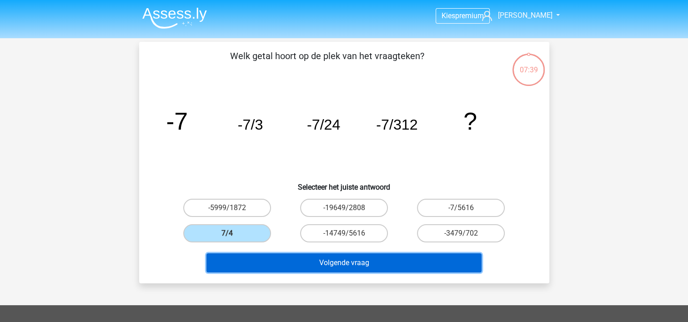
click at [353, 266] on button "Volgende vraag" at bounding box center [343, 262] width 275 height 19
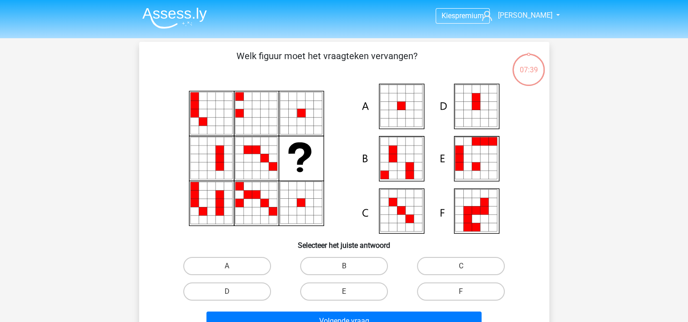
scroll to position [42, 0]
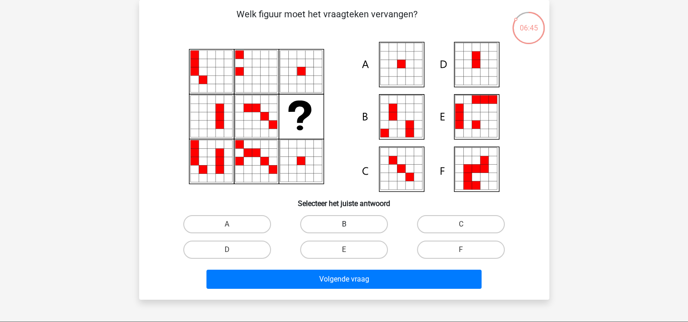
click at [339, 231] on label "B" at bounding box center [344, 224] width 88 height 18
click at [344, 230] on input "B" at bounding box center [347, 227] width 6 height 6
radio input "true"
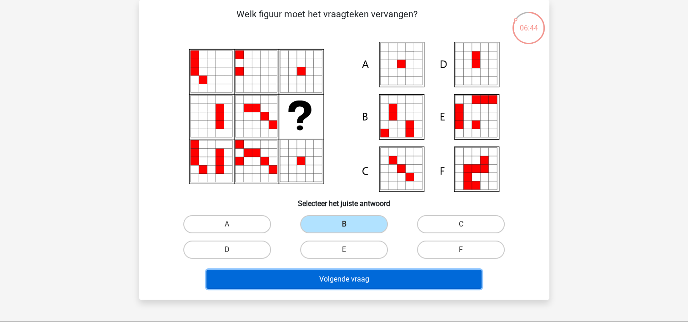
click at [348, 277] on button "Volgende vraag" at bounding box center [343, 279] width 275 height 19
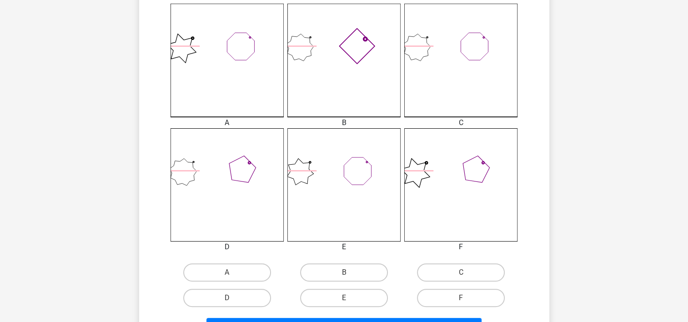
scroll to position [269, 0]
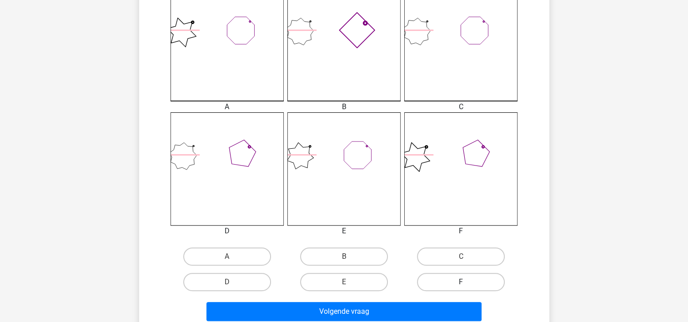
click at [482, 281] on label "F" at bounding box center [461, 282] width 88 height 18
click at [467, 282] on input "F" at bounding box center [464, 285] width 6 height 6
radio input "true"
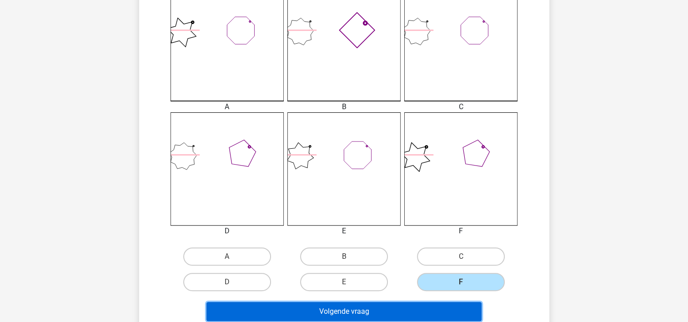
click at [365, 311] on button "Volgende vraag" at bounding box center [343, 311] width 275 height 19
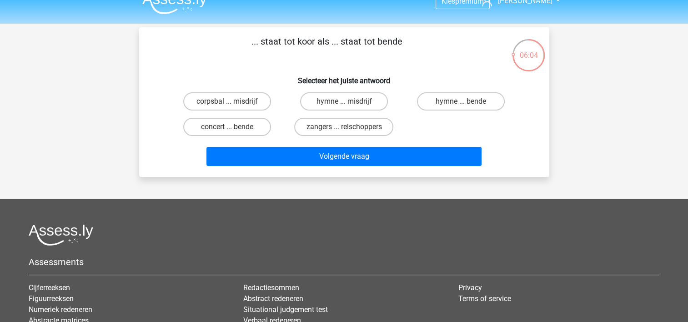
scroll to position [0, 0]
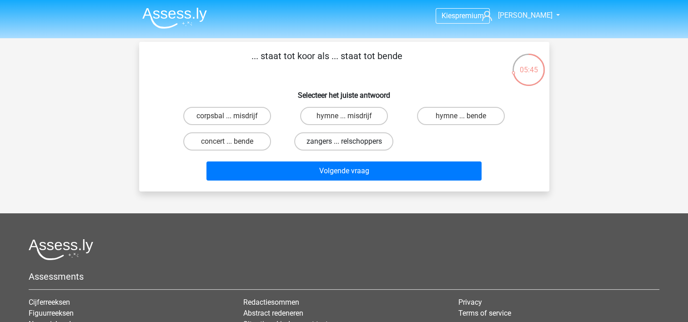
click at [343, 142] on label "zangers ... relschoppers" at bounding box center [343, 141] width 99 height 18
click at [344, 142] on input "zangers ... relschoppers" at bounding box center [347, 144] width 6 height 6
radio input "true"
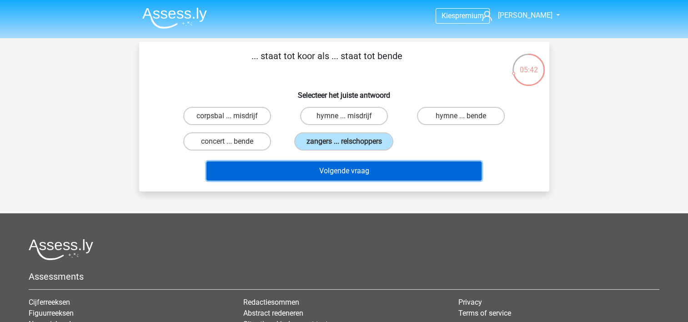
click at [340, 169] on button "Volgende vraag" at bounding box center [343, 170] width 275 height 19
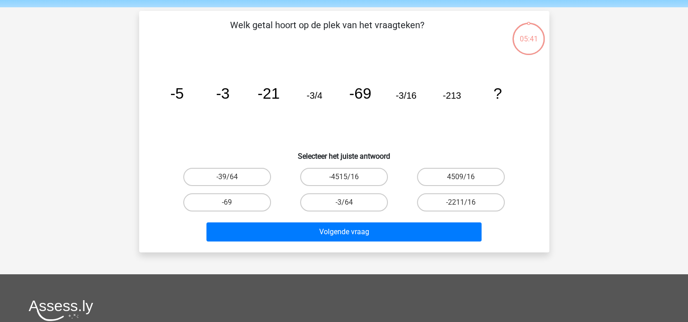
scroll to position [42, 0]
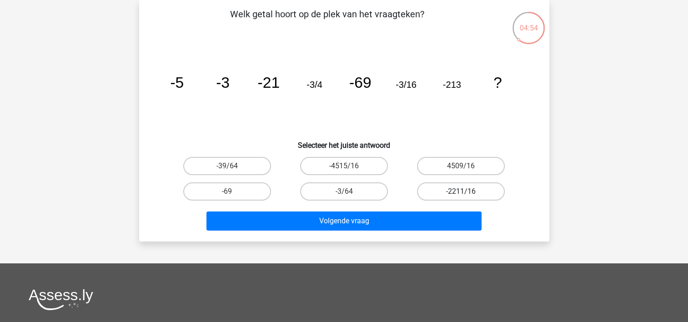
click at [464, 189] on label "-2211/16" at bounding box center [461, 191] width 88 height 18
click at [464, 191] on input "-2211/16" at bounding box center [464, 194] width 6 height 6
radio input "true"
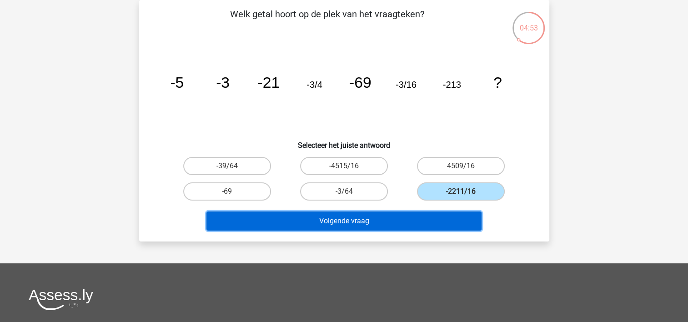
click at [343, 220] on button "Volgende vraag" at bounding box center [343, 220] width 275 height 19
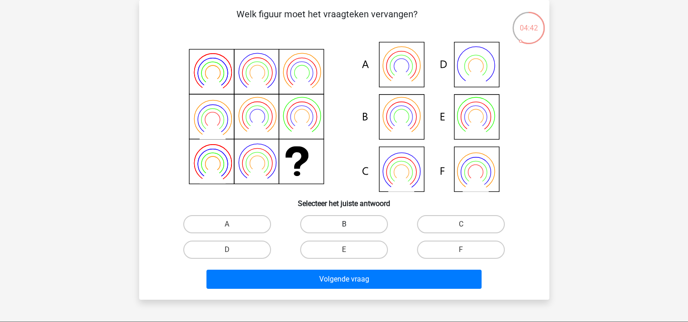
click at [338, 221] on label "B" at bounding box center [344, 224] width 88 height 18
click at [344, 224] on input "B" at bounding box center [347, 227] width 6 height 6
radio input "true"
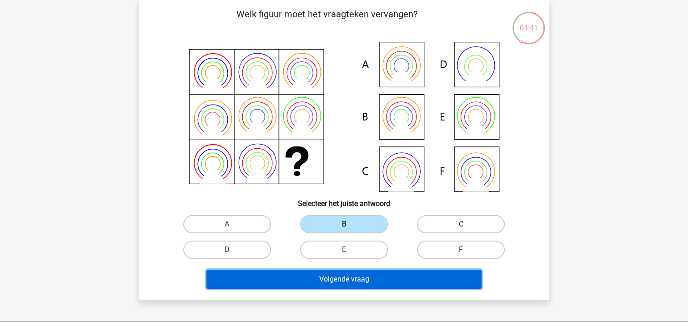
click at [347, 279] on button "Volgende vraag" at bounding box center [343, 279] width 275 height 19
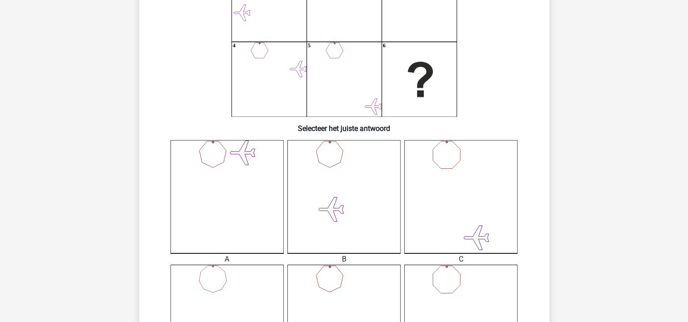
scroll to position [133, 0]
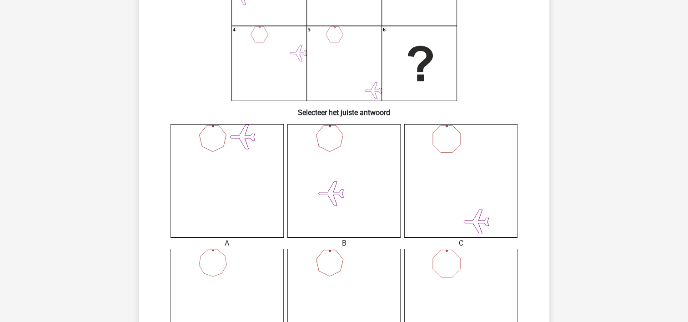
click at [352, 176] on icon at bounding box center [343, 180] width 113 height 113
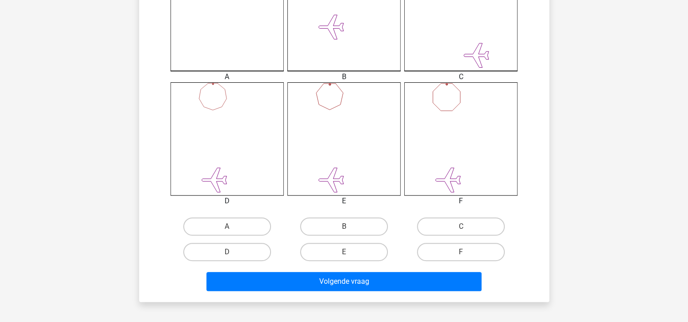
scroll to position [315, 0]
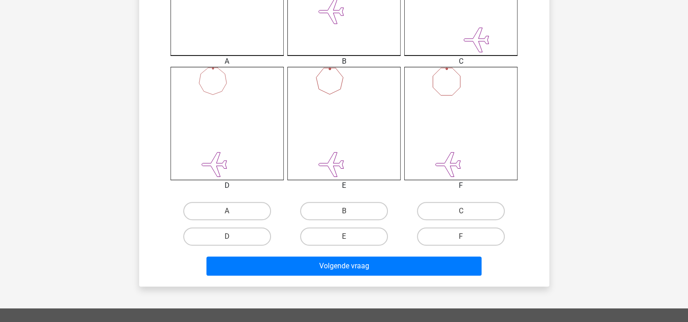
click at [344, 214] on input "B" at bounding box center [347, 214] width 6 height 6
radio input "true"
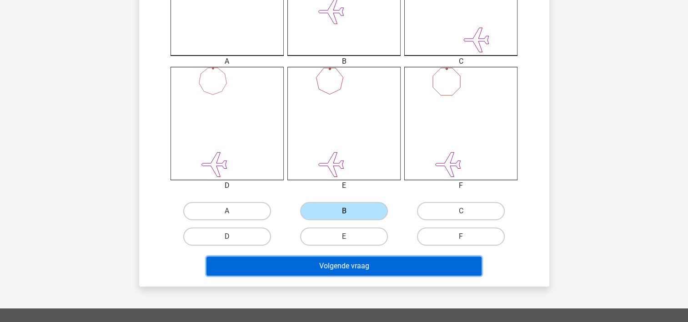
click at [349, 265] on button "Volgende vraag" at bounding box center [343, 265] width 275 height 19
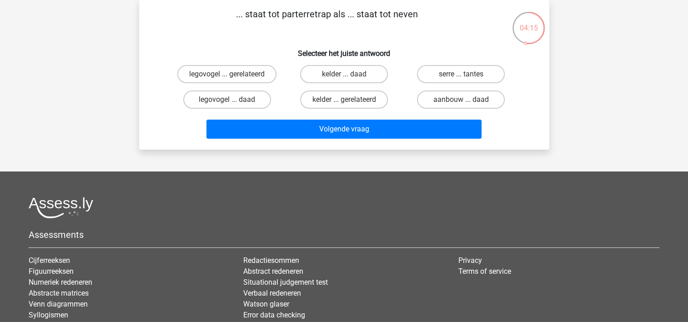
scroll to position [0, 0]
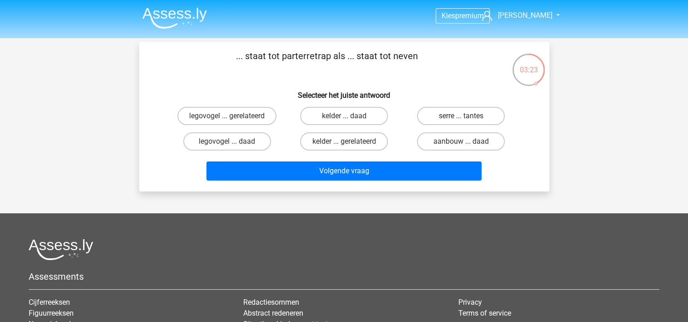
drag, startPoint x: 248, startPoint y: 52, endPoint x: 427, endPoint y: 57, distance: 178.8
click at [427, 57] on p "... staat tot parterretrap als ... staat tot neven" at bounding box center [327, 62] width 347 height 27
drag, startPoint x: 427, startPoint y: 57, endPoint x: 373, endPoint y: 49, distance: 53.8
copy p ".. staat tot parterretrap als ... staat tot neven"
click at [342, 140] on label "kelder ... gerelateerd" at bounding box center [344, 141] width 88 height 18
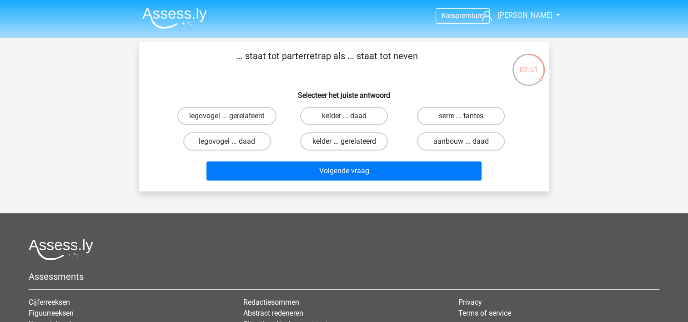
click at [344, 141] on input "kelder ... gerelateerd" at bounding box center [347, 144] width 6 height 6
radio input "true"
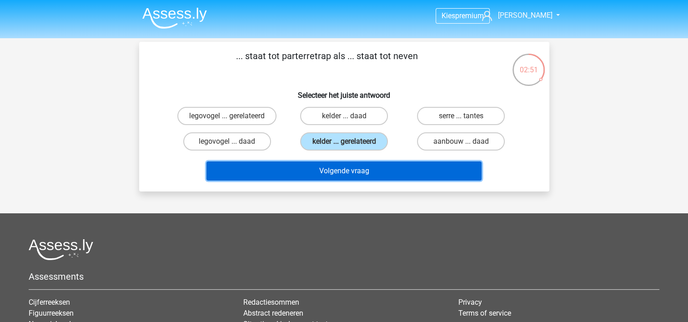
click at [342, 167] on button "Volgende vraag" at bounding box center [343, 170] width 275 height 19
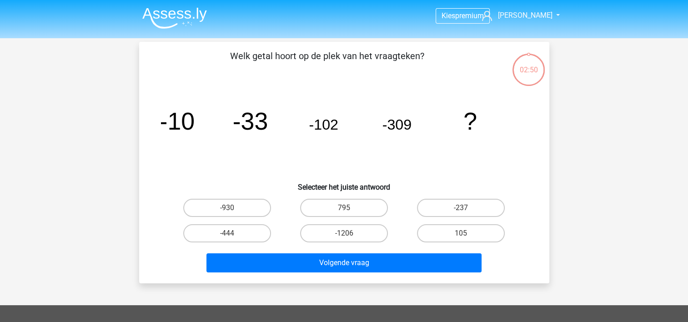
scroll to position [42, 0]
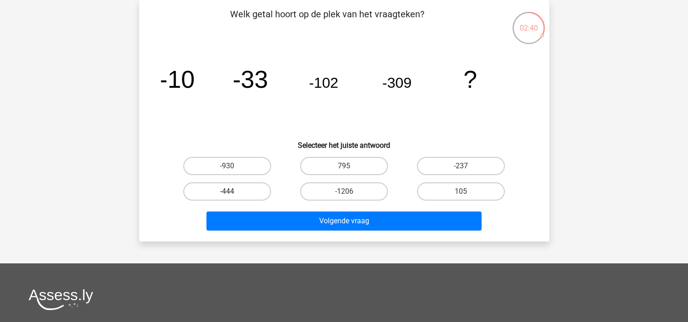
click at [222, 187] on label "-444" at bounding box center [227, 191] width 88 height 18
click at [227, 191] on input "-444" at bounding box center [230, 194] width 6 height 6
radio input "true"
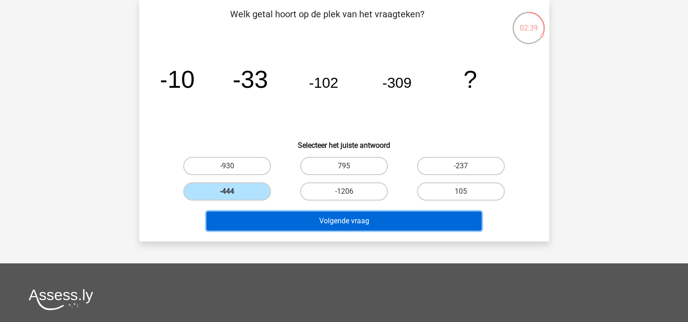
click at [343, 221] on button "Volgende vraag" at bounding box center [343, 220] width 275 height 19
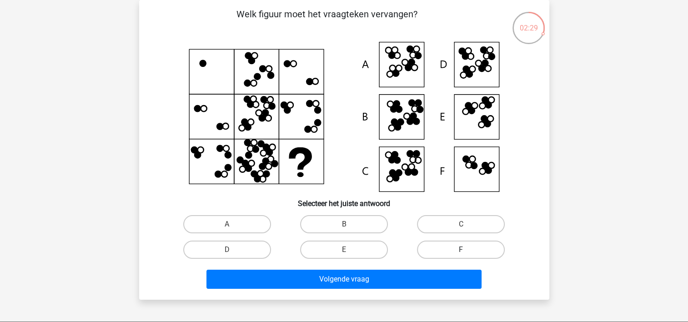
click at [446, 252] on label "F" at bounding box center [461, 250] width 88 height 18
click at [461, 252] on input "F" at bounding box center [464, 253] width 6 height 6
radio input "true"
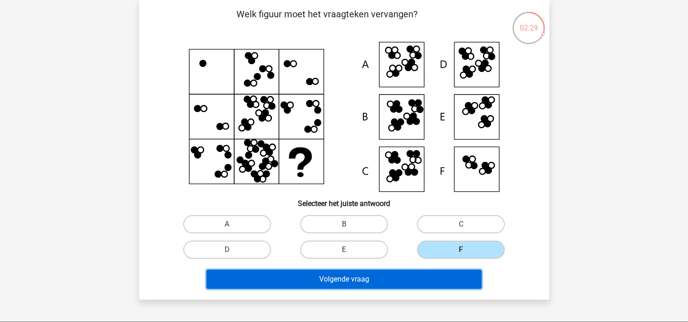
click at [338, 279] on button "Volgende vraag" at bounding box center [343, 279] width 275 height 19
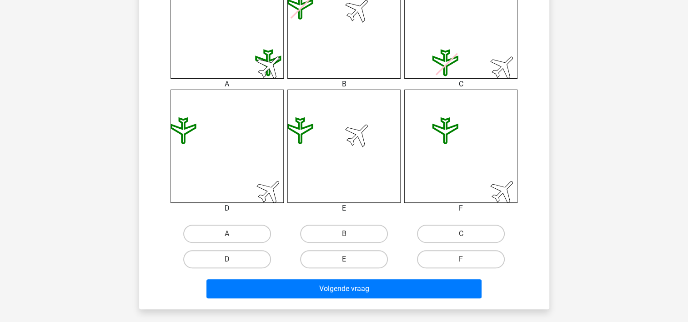
scroll to position [315, 0]
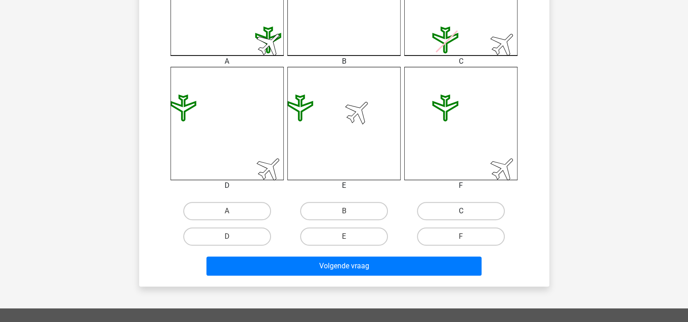
click at [458, 211] on label "C" at bounding box center [461, 211] width 88 height 18
click at [461, 211] on input "C" at bounding box center [464, 214] width 6 height 6
radio input "true"
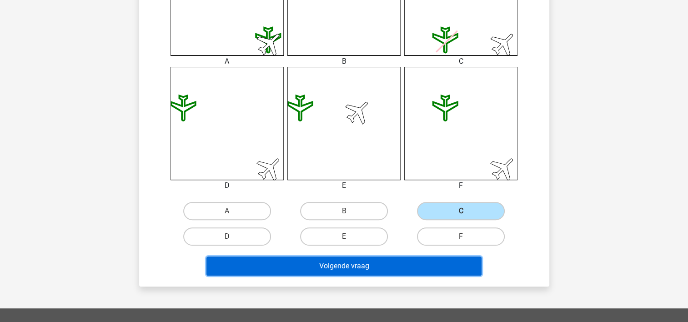
click at [344, 264] on button "Volgende vraag" at bounding box center [343, 265] width 275 height 19
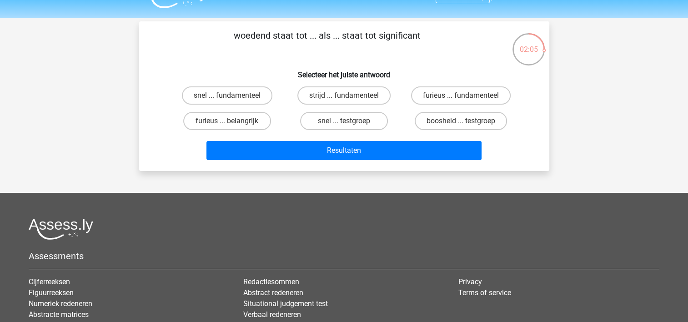
scroll to position [0, 0]
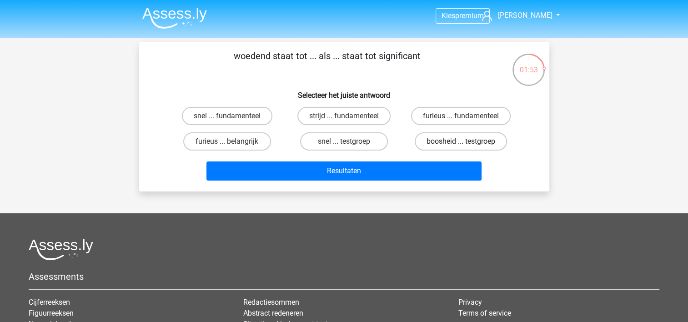
click at [440, 142] on label "boosheid ... testgroep" at bounding box center [461, 141] width 92 height 18
click at [461, 142] on input "boosheid ... testgroep" at bounding box center [464, 144] width 6 height 6
radio input "true"
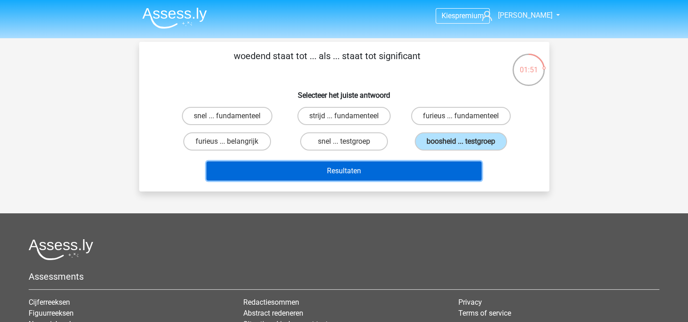
click at [333, 172] on button "Resultaten" at bounding box center [343, 170] width 275 height 19
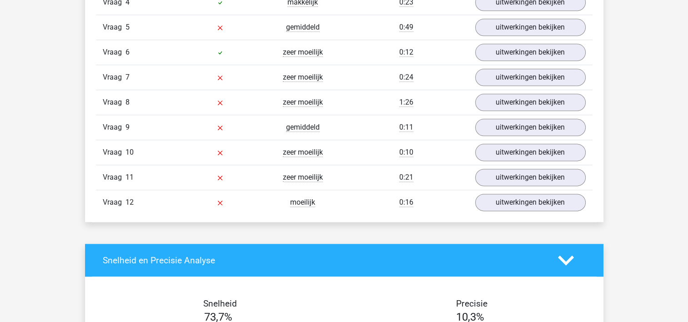
scroll to position [955, 0]
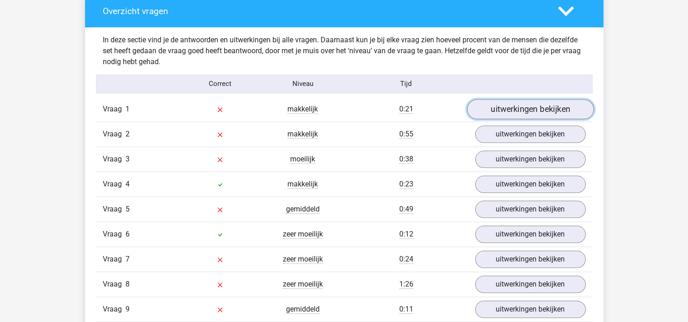
click at [531, 105] on link "uitwerkingen bekijken" at bounding box center [530, 109] width 127 height 20
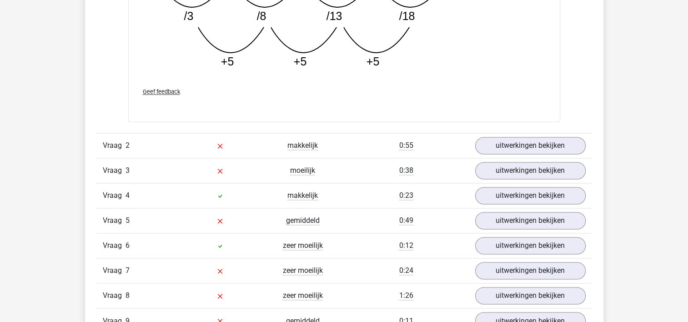
scroll to position [1410, 0]
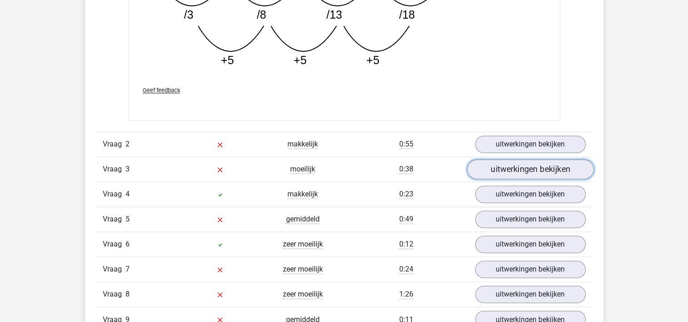
click at [541, 166] on link "uitwerkingen bekijken" at bounding box center [530, 169] width 127 height 20
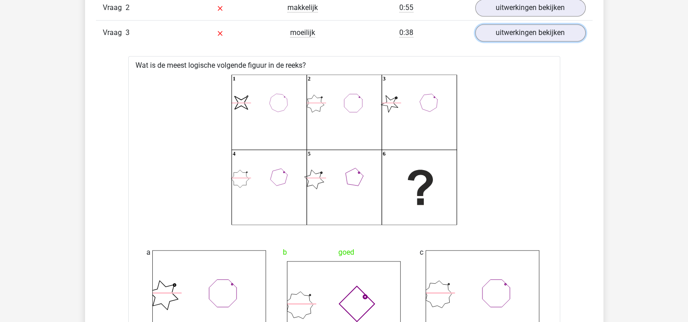
scroll to position [1501, 0]
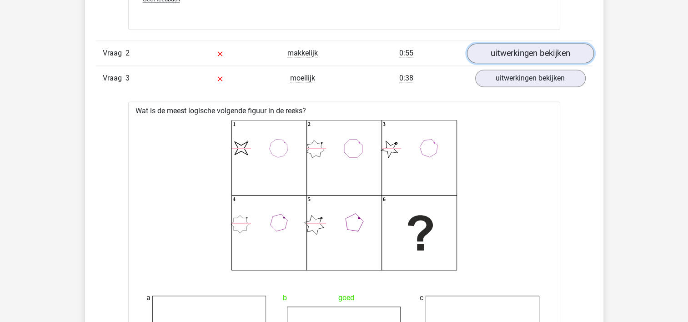
click at [527, 52] on link "uitwerkingen bekijken" at bounding box center [530, 53] width 127 height 20
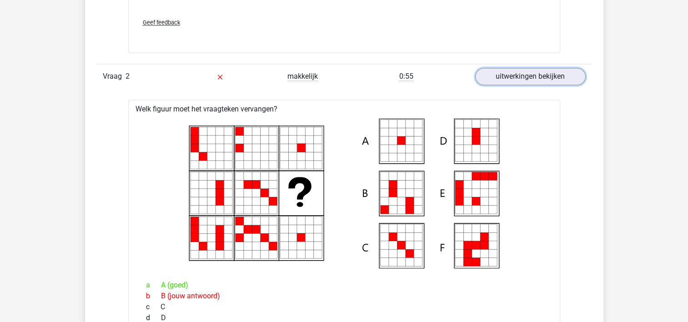
scroll to position [1410, 0]
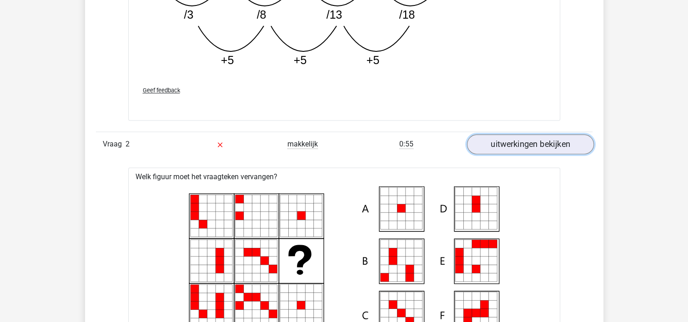
click at [546, 149] on link "uitwerkingen bekijken" at bounding box center [530, 144] width 127 height 20
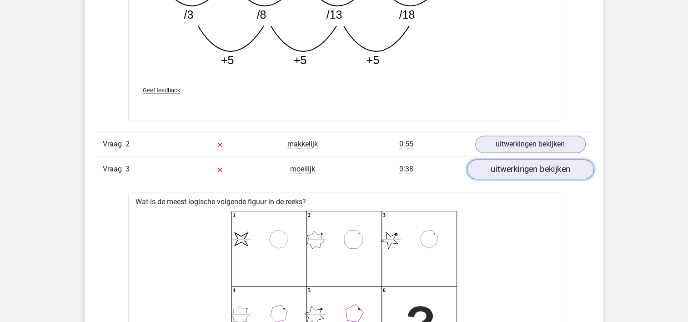
click at [537, 170] on link "uitwerkingen bekijken" at bounding box center [530, 169] width 127 height 20
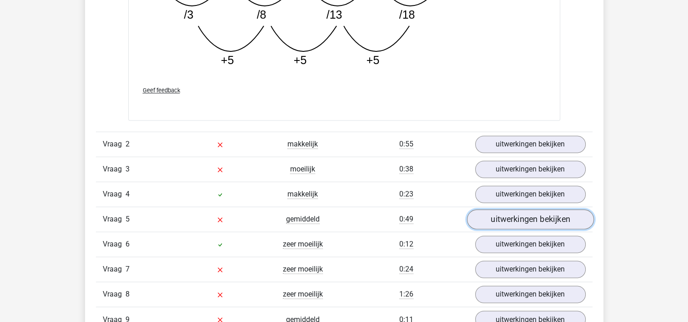
click at [526, 222] on link "uitwerkingen bekijken" at bounding box center [530, 219] width 127 height 20
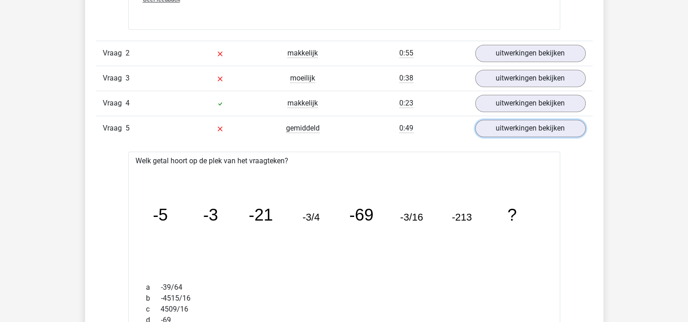
scroll to position [1501, 0]
